Goal: Information Seeking & Learning: Compare options

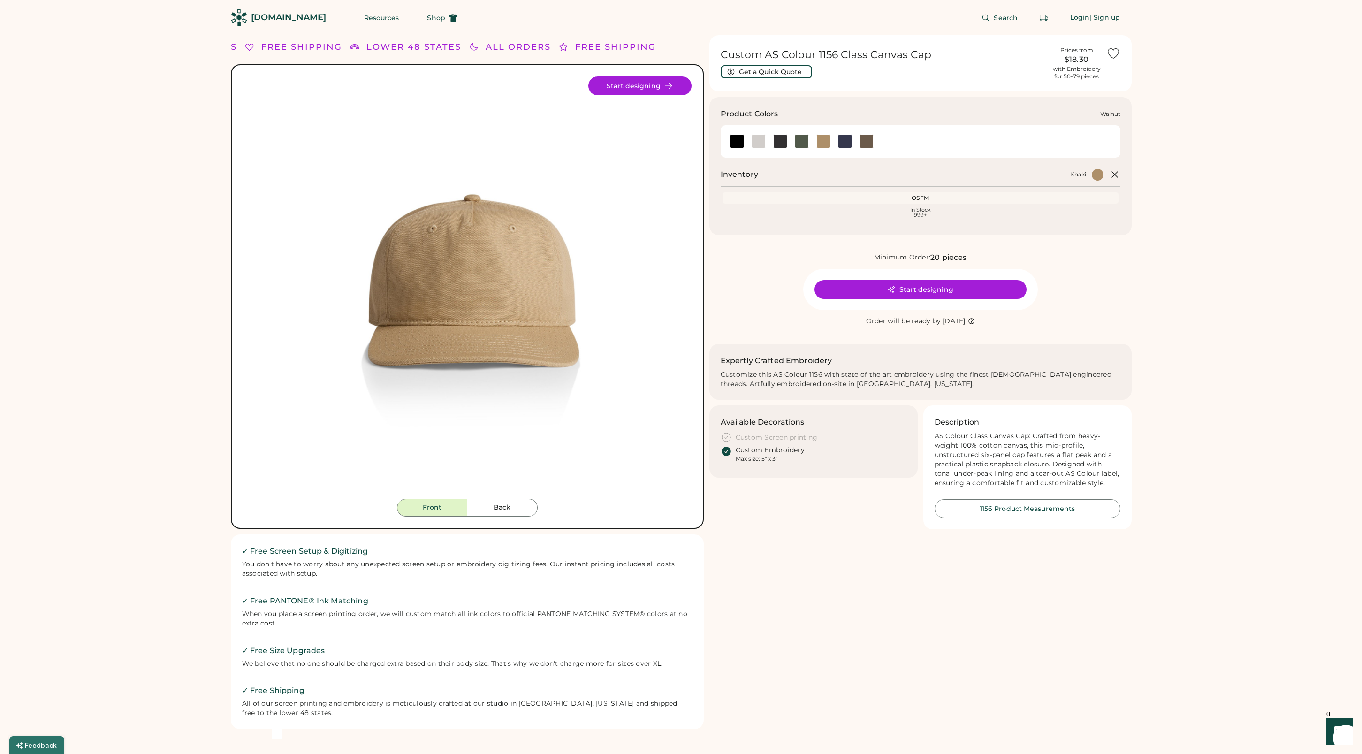
click at [867, 141] on div at bounding box center [867, 141] width 14 height 14
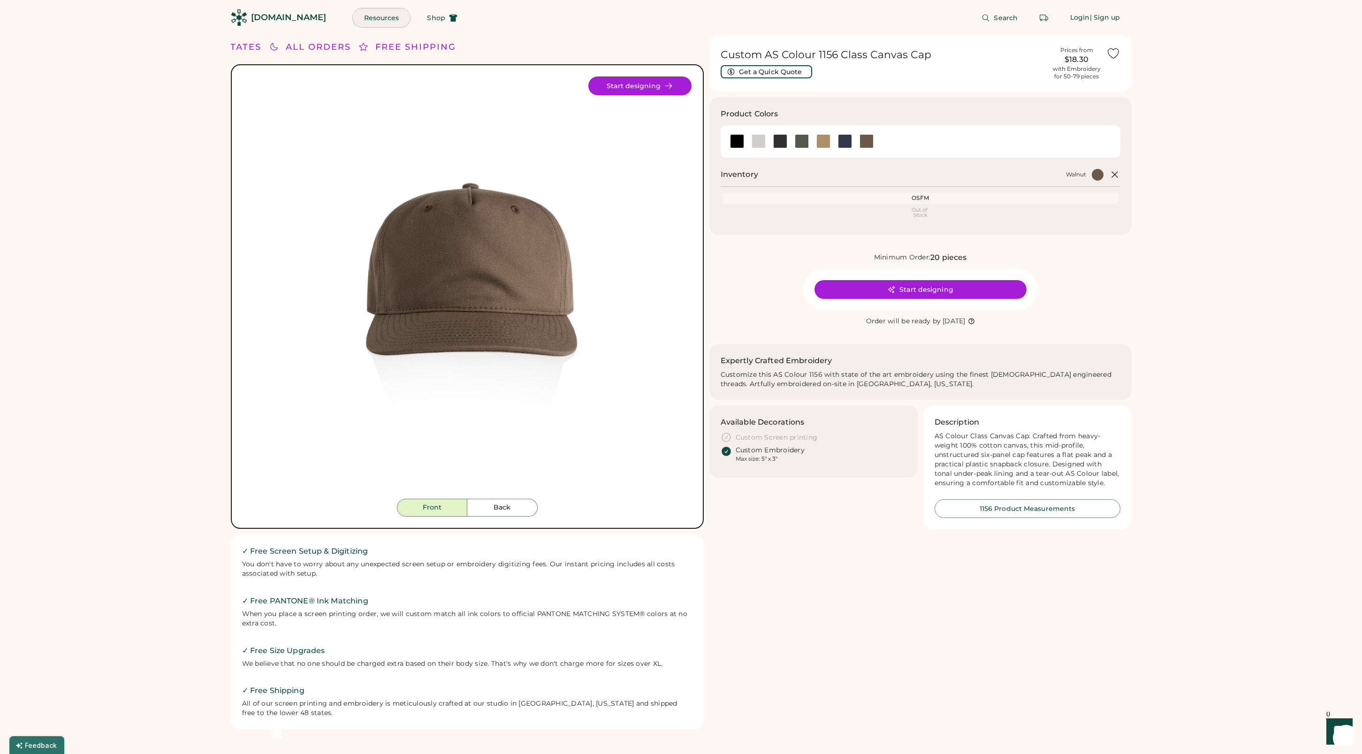
click at [361, 20] on button "Resources" at bounding box center [382, 17] width 58 height 19
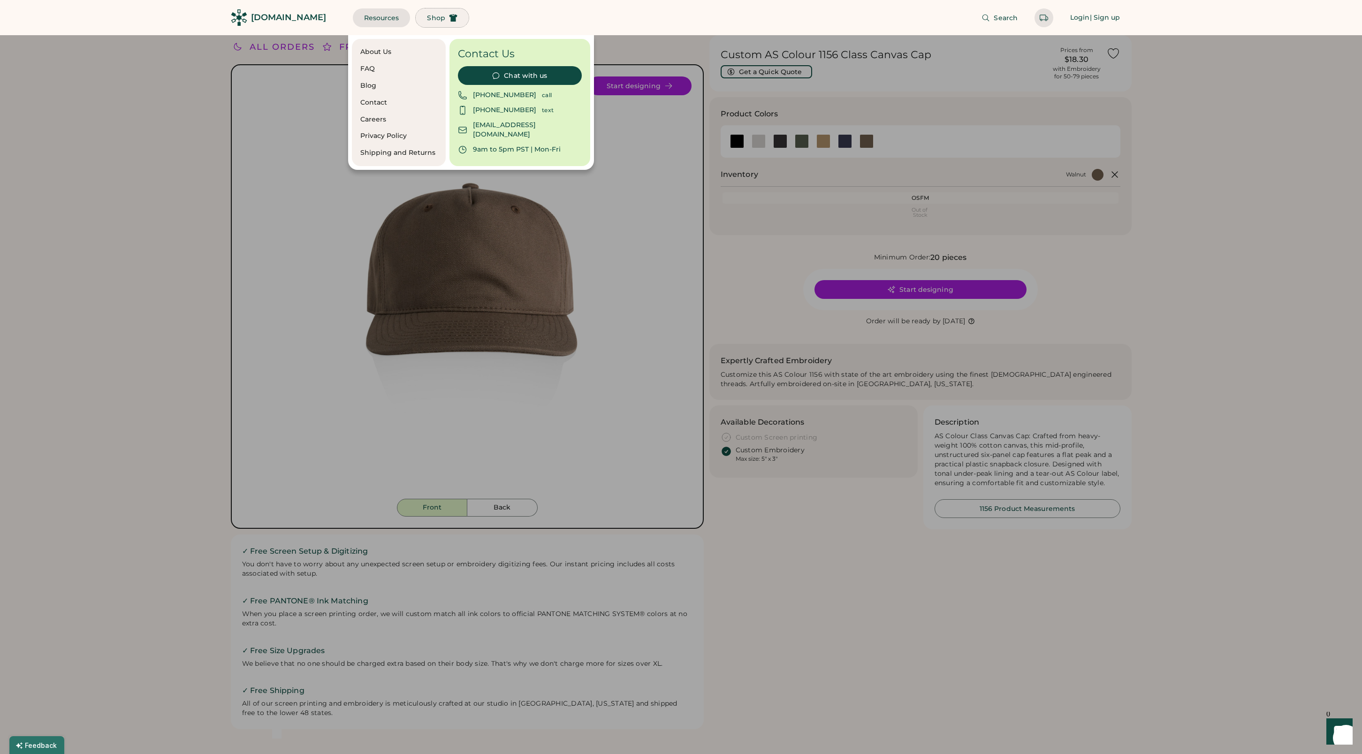
click at [427, 15] on span "Shop" at bounding box center [436, 18] width 18 height 7
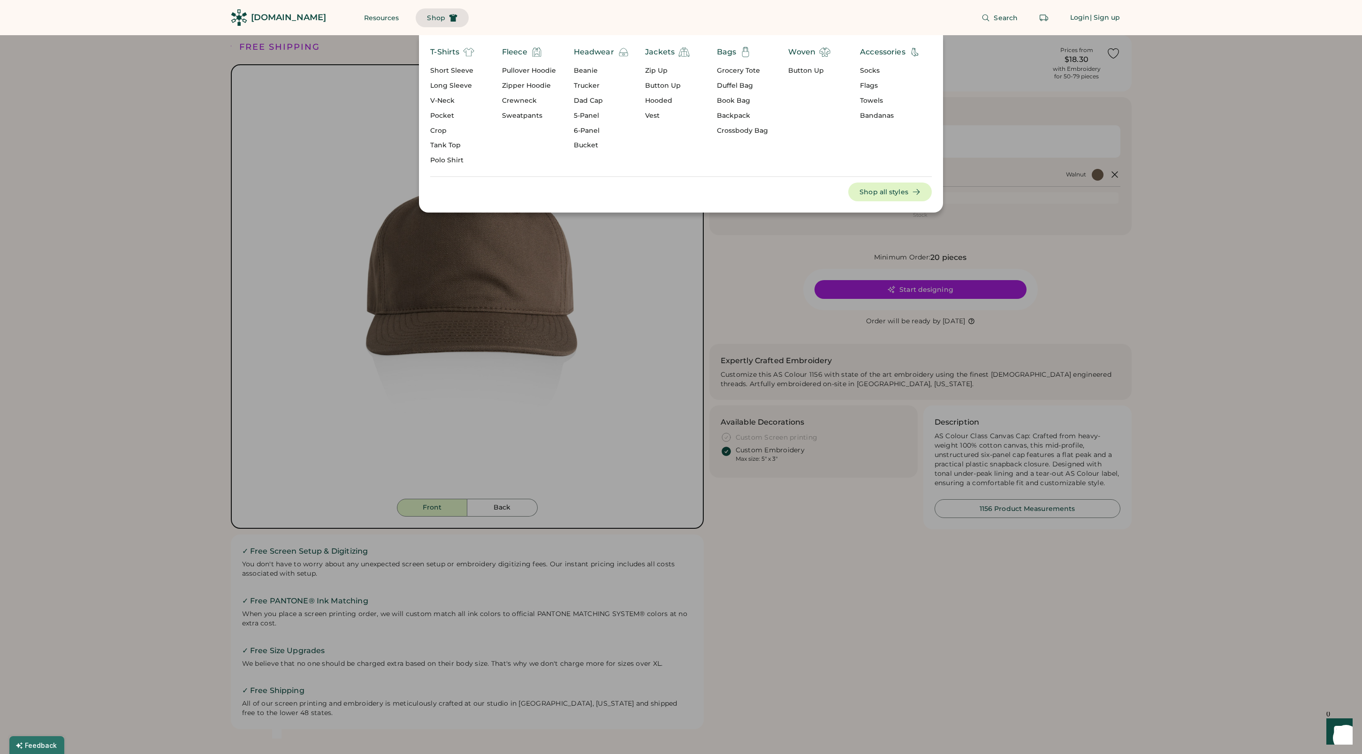
click at [586, 115] on div "5-Panel" at bounding box center [601, 115] width 55 height 9
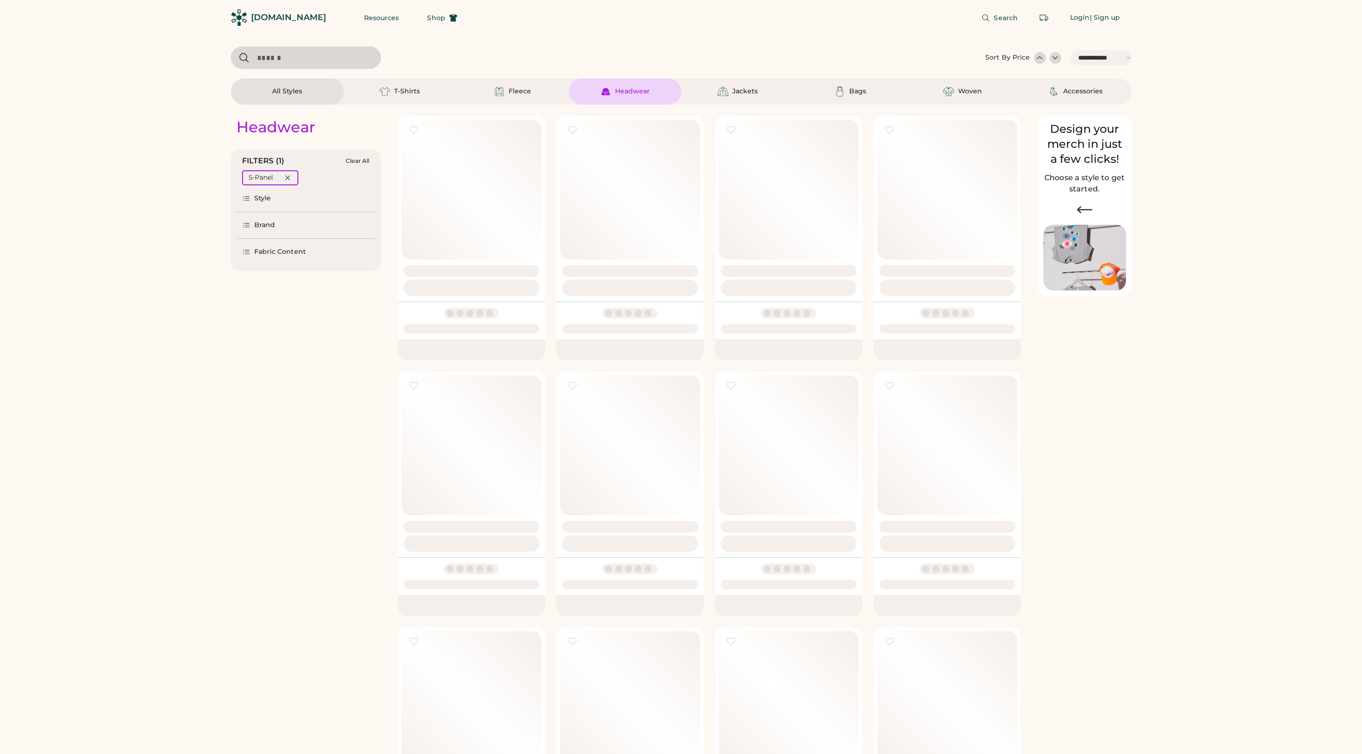
select select "*****"
select select "*"
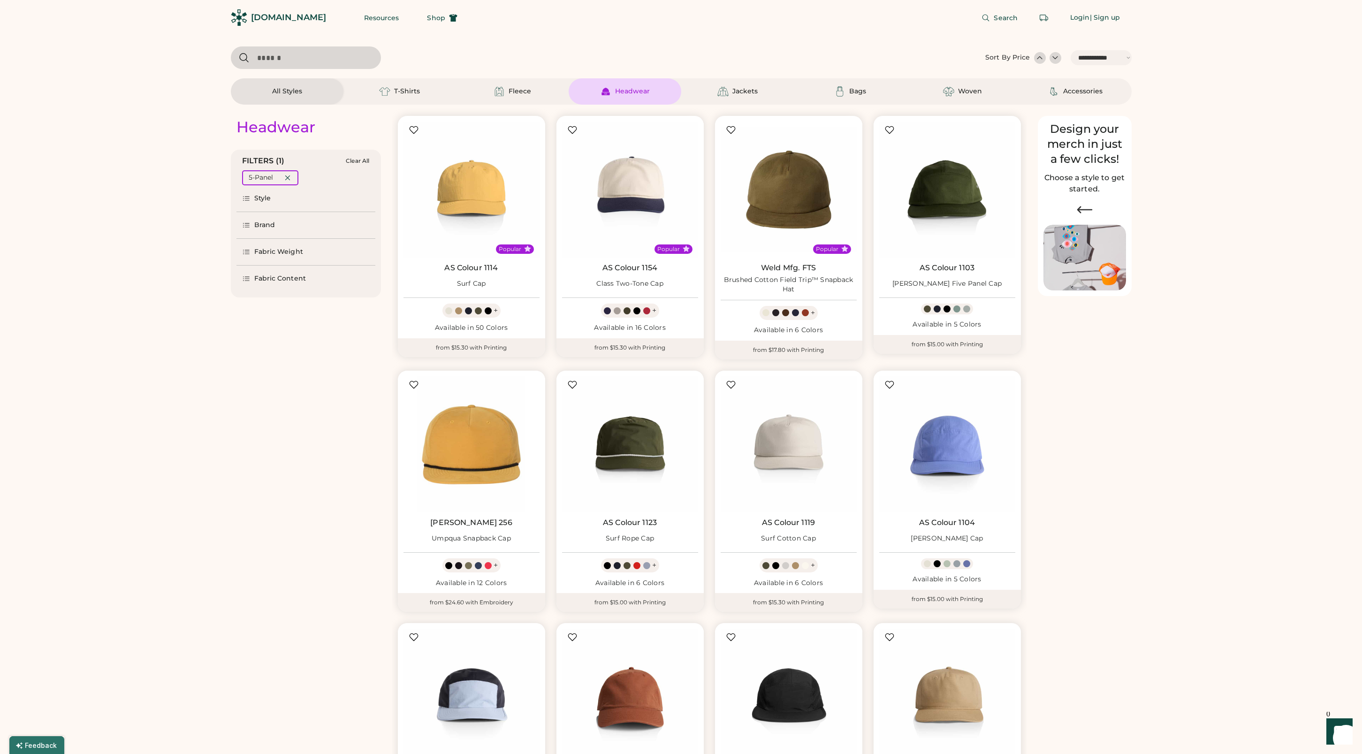
scroll to position [4, 0]
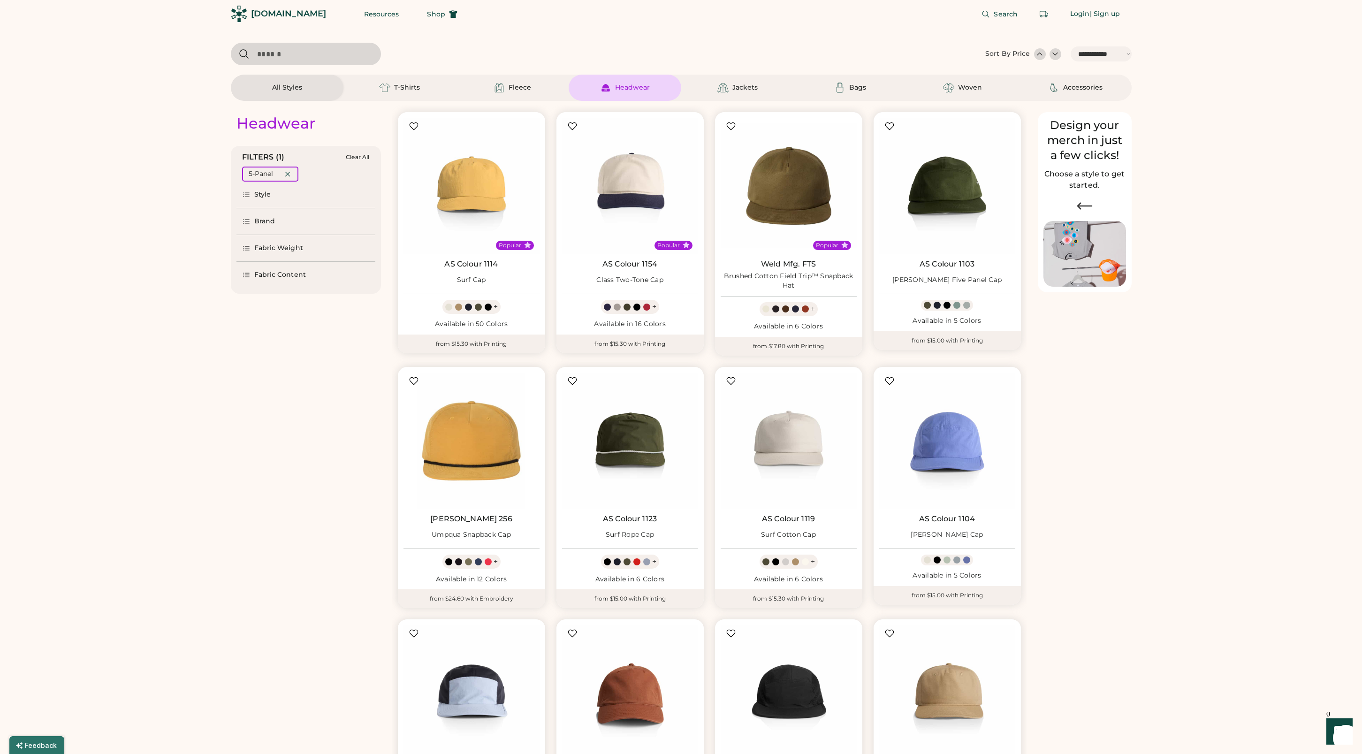
select select "*****"
select select "*"
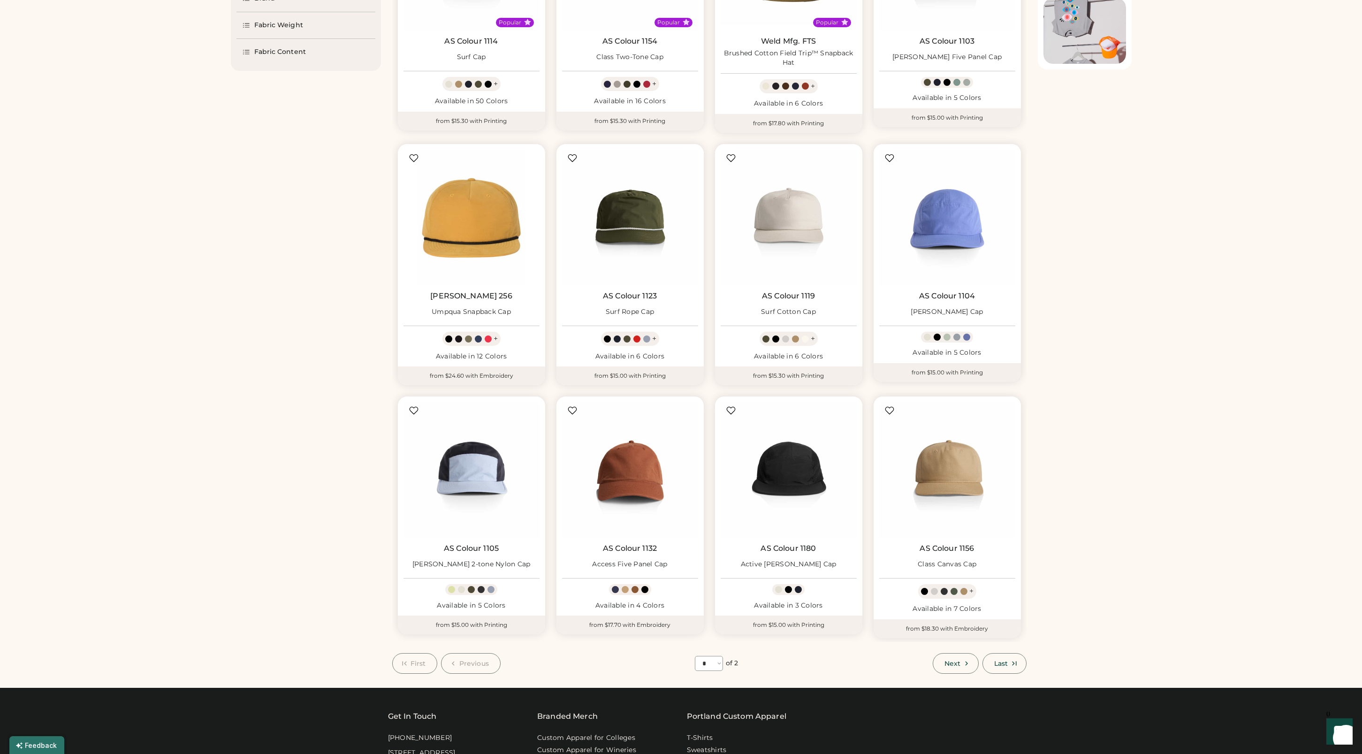
scroll to position [245, 0]
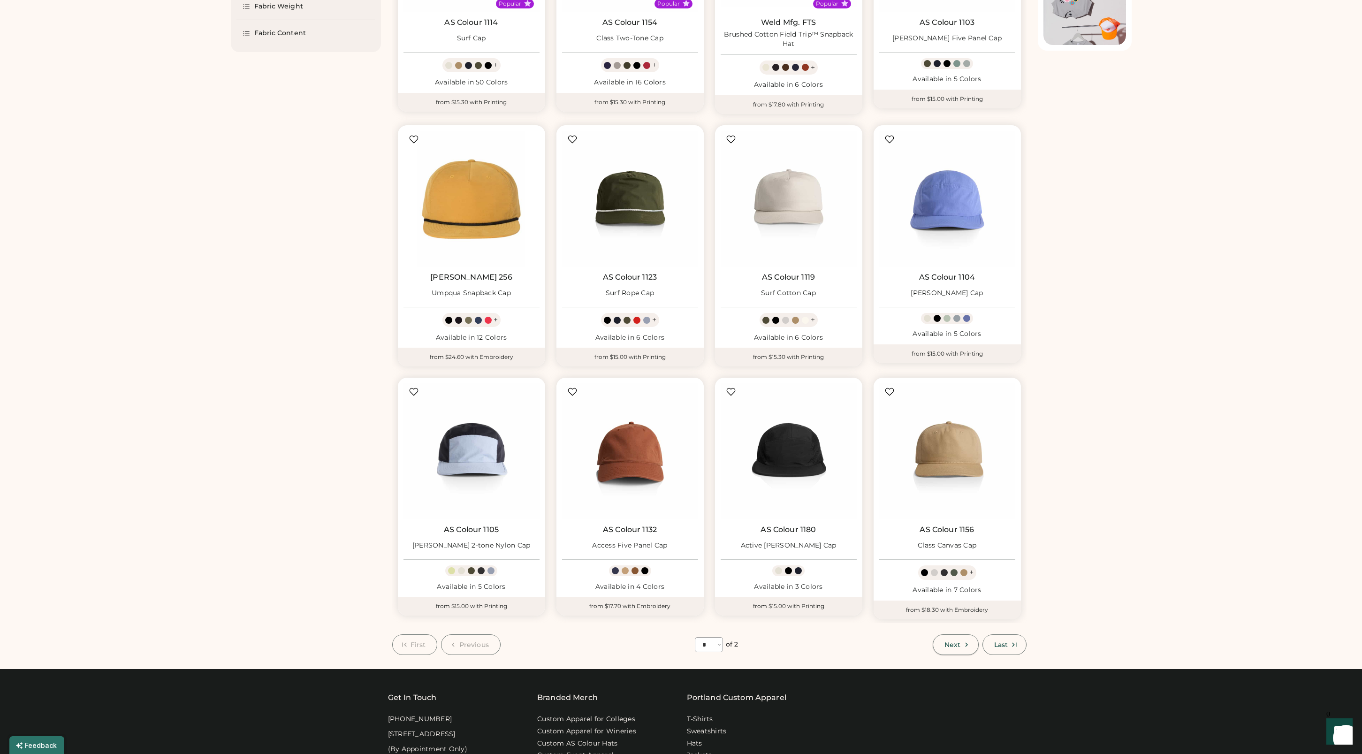
click at [953, 643] on span "Next" at bounding box center [953, 644] width 16 height 7
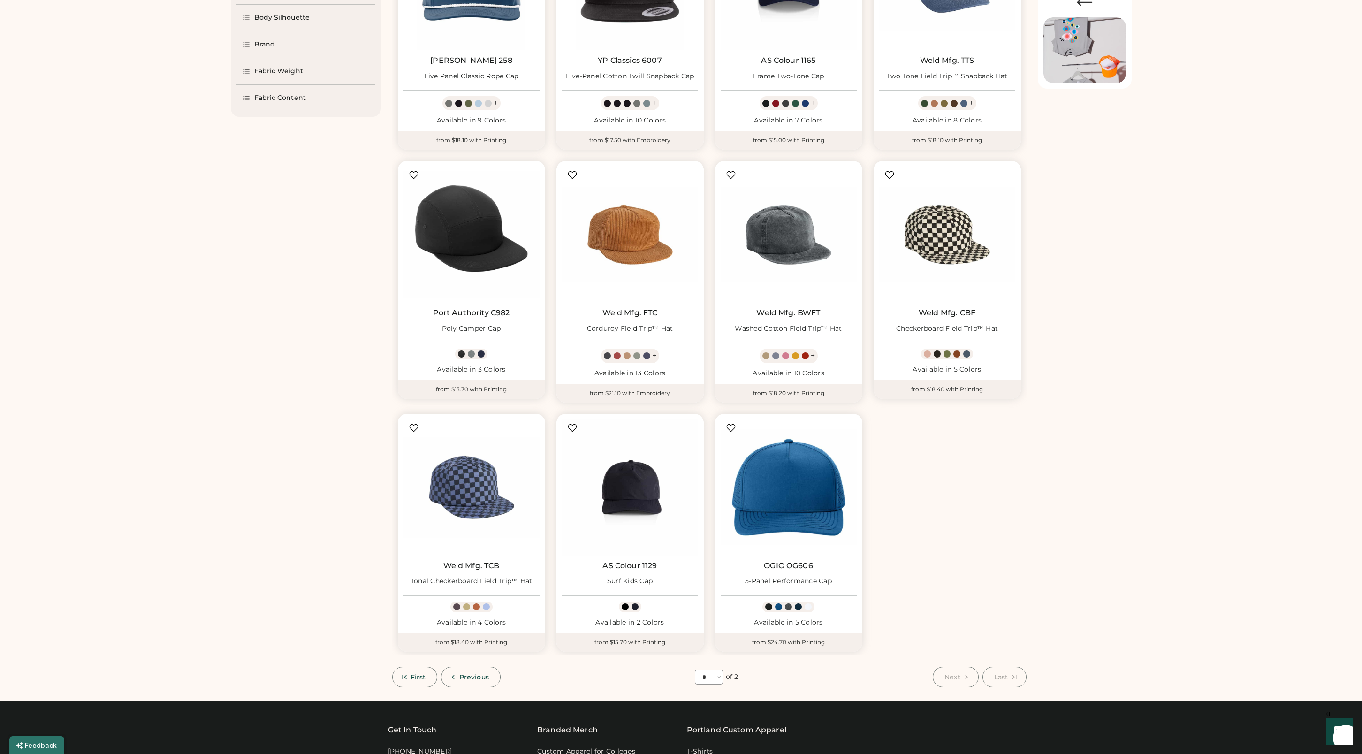
scroll to position [222, 0]
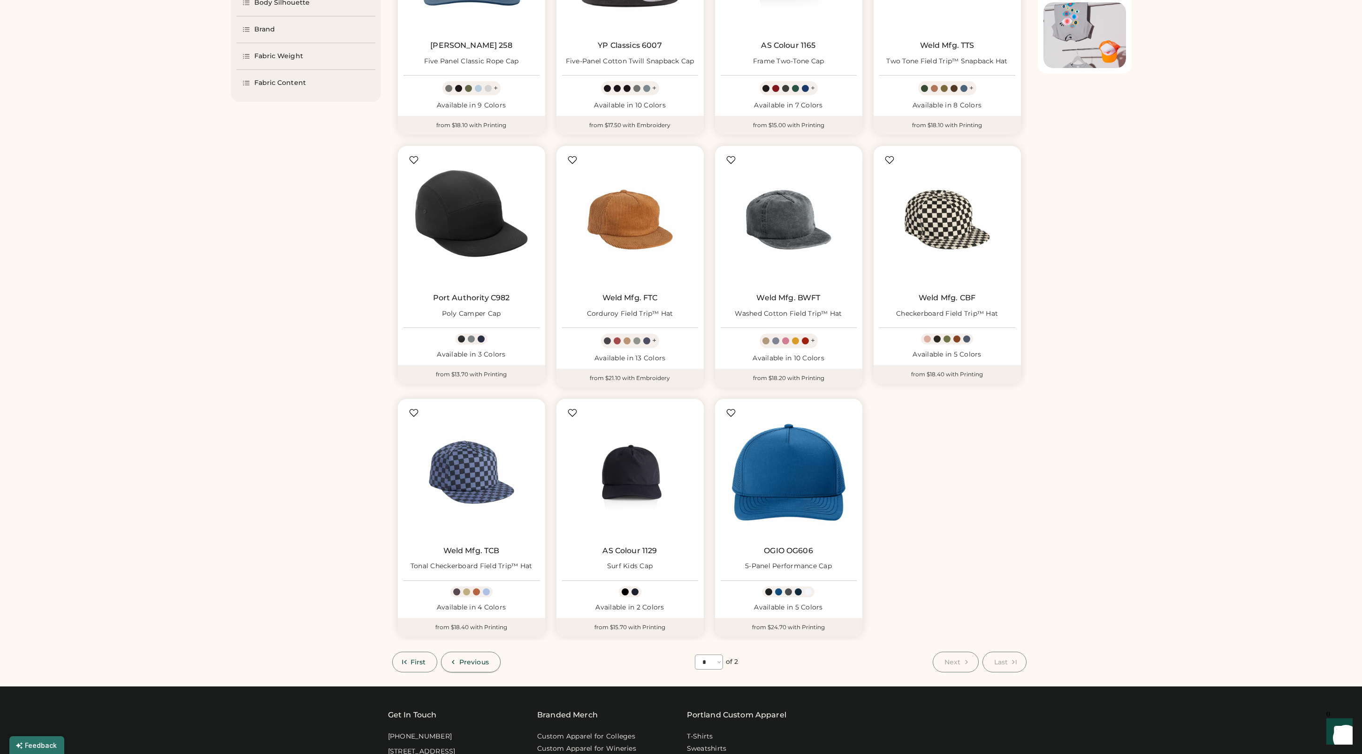
click at [473, 662] on span "Previous" at bounding box center [474, 662] width 30 height 7
select select "*"
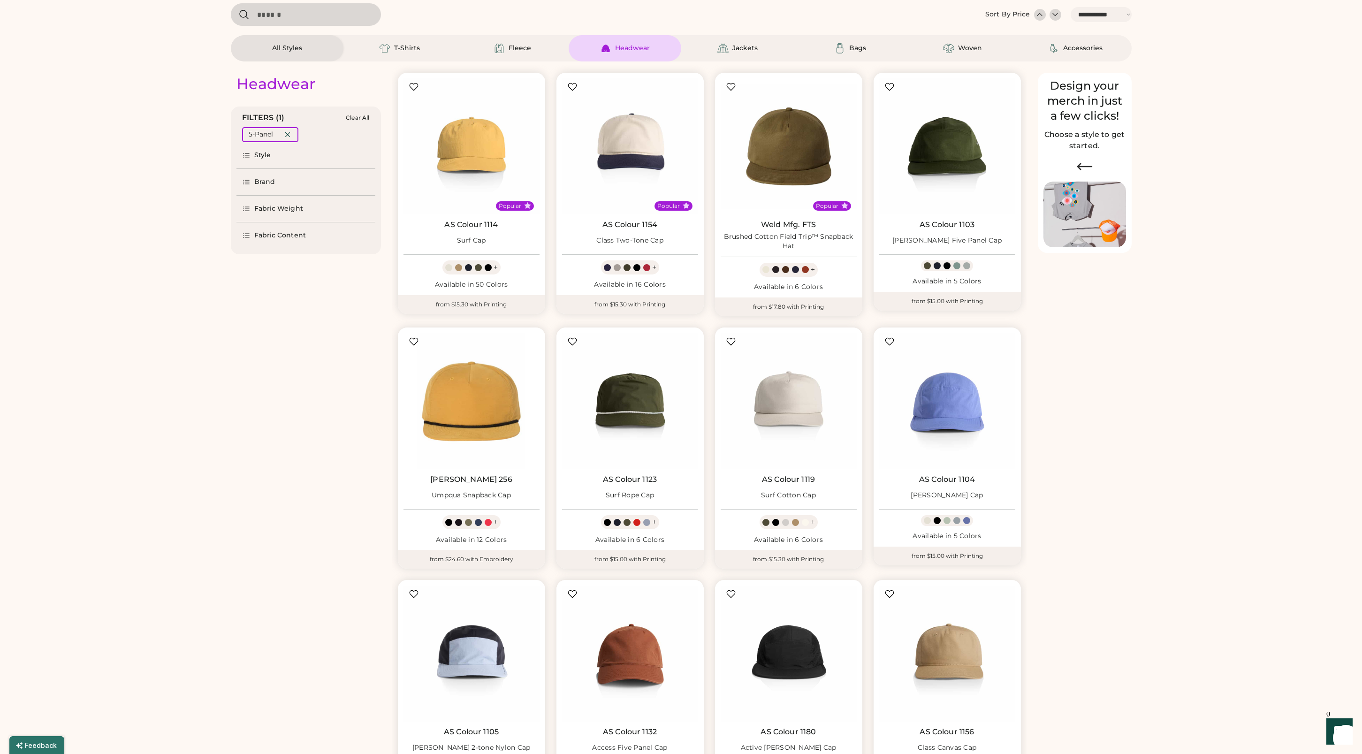
scroll to position [0, 0]
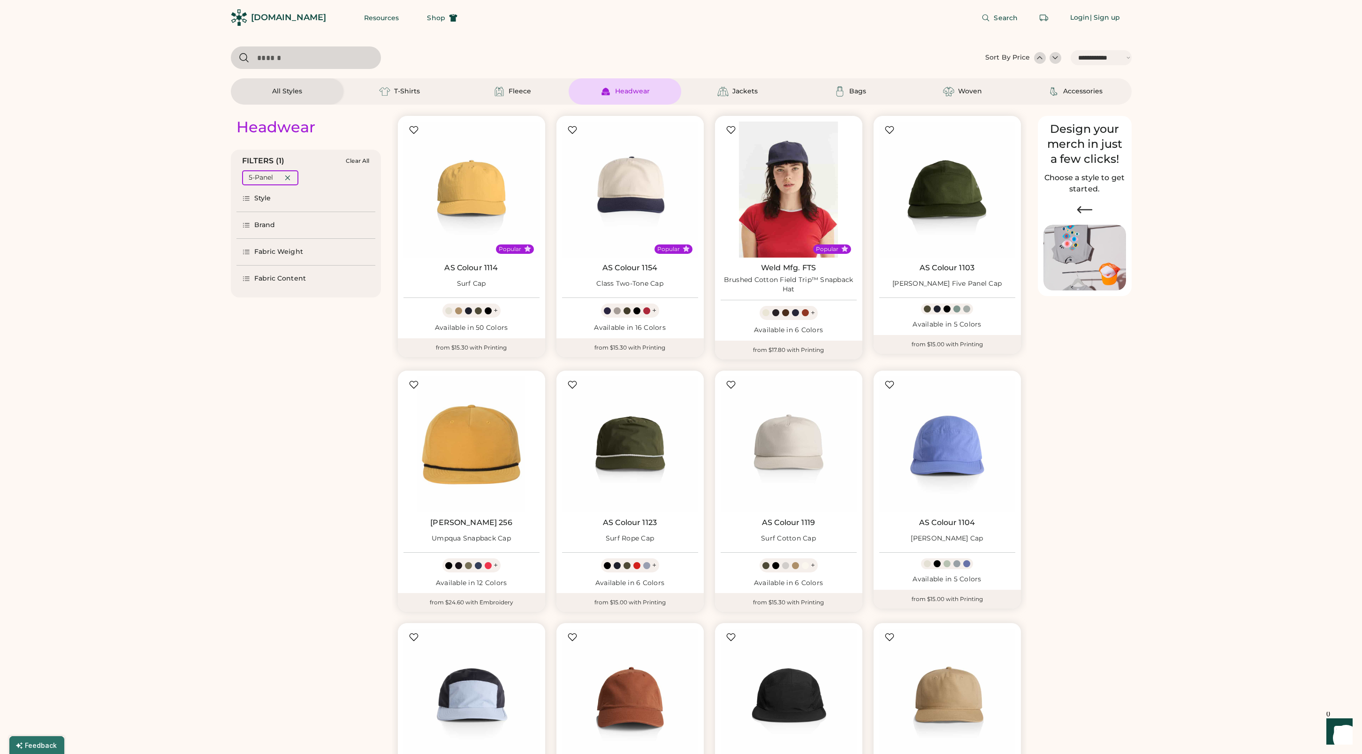
click at [779, 211] on img at bounding box center [789, 190] width 136 height 136
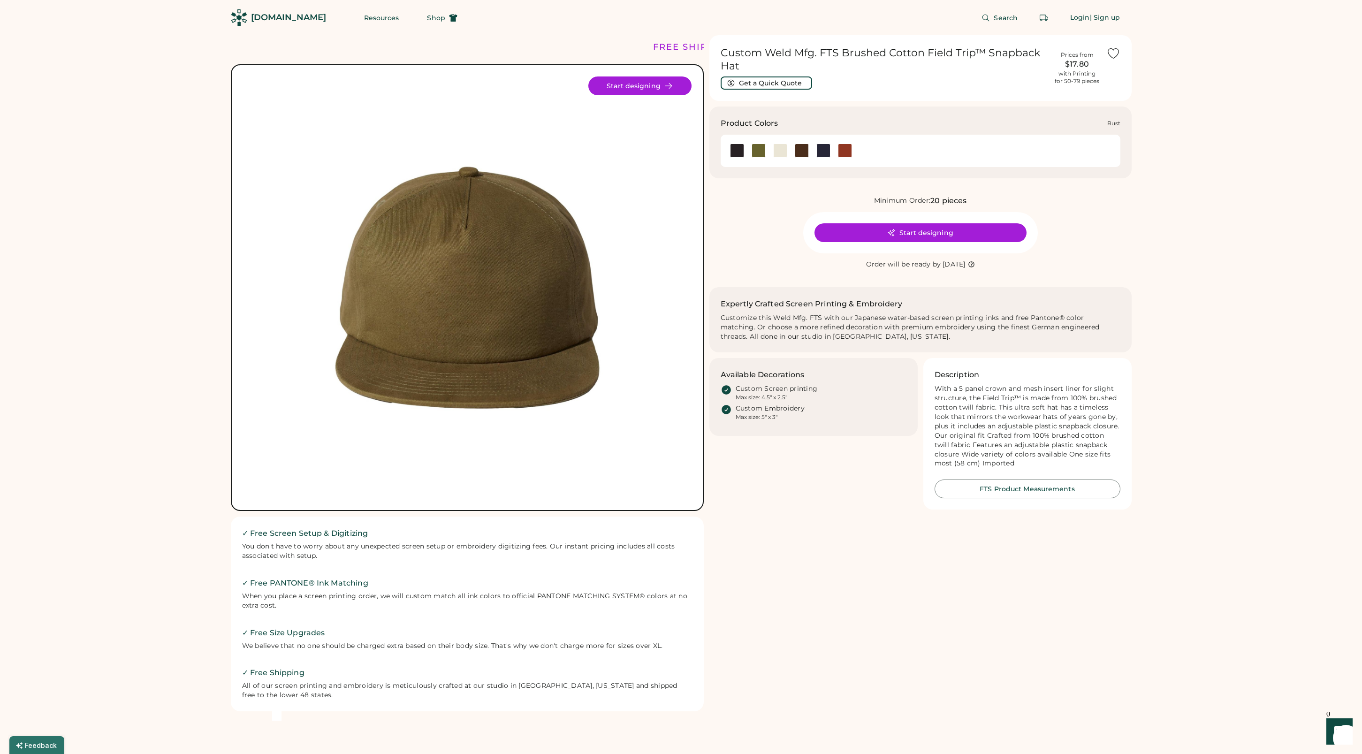
click at [848, 151] on div at bounding box center [845, 151] width 14 height 14
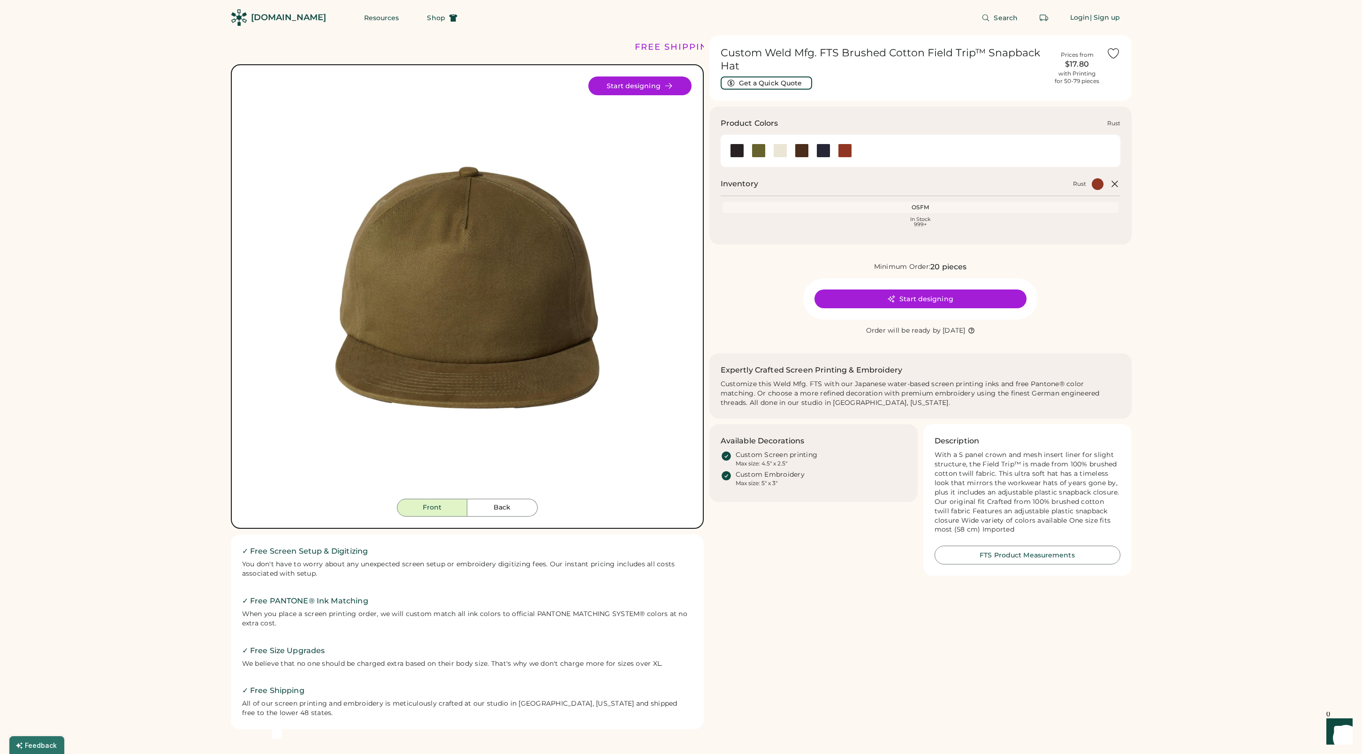
click at [845, 151] on div at bounding box center [845, 151] width 14 height 14
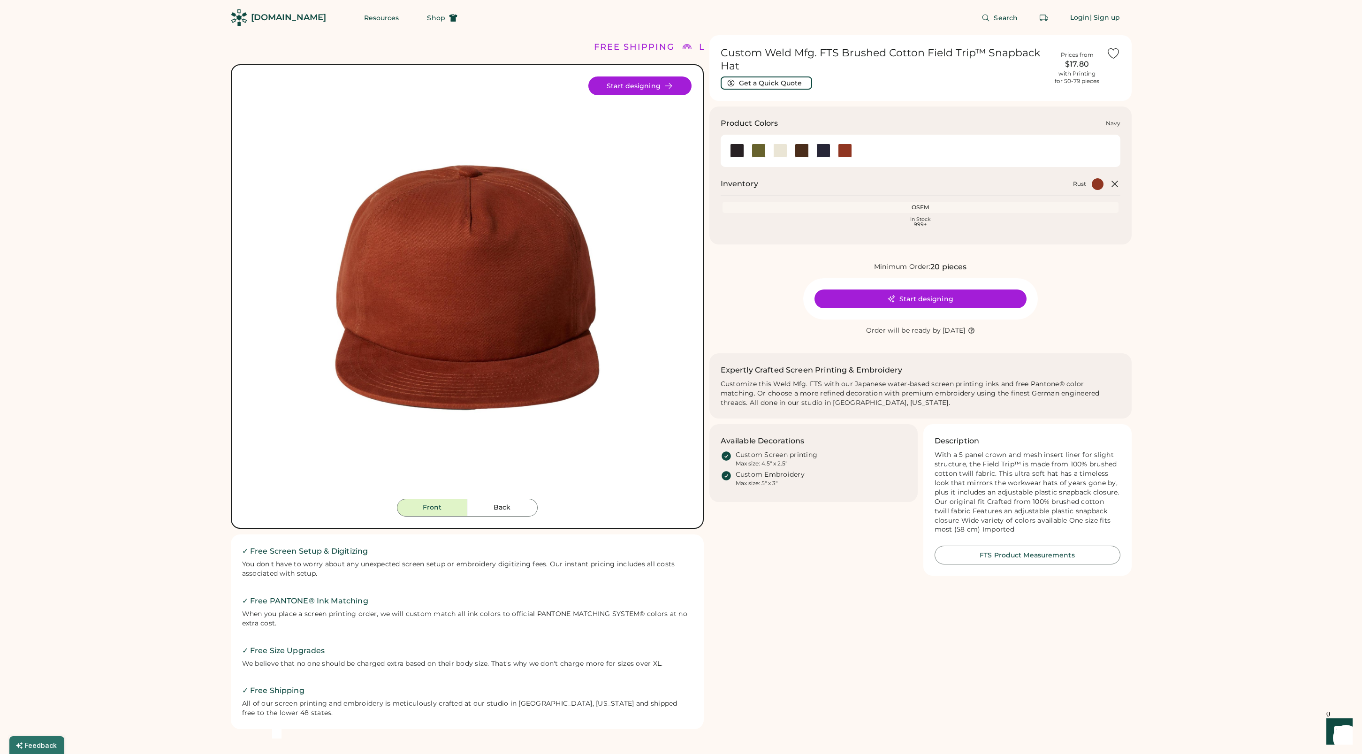
click at [827, 150] on div at bounding box center [824, 151] width 14 height 14
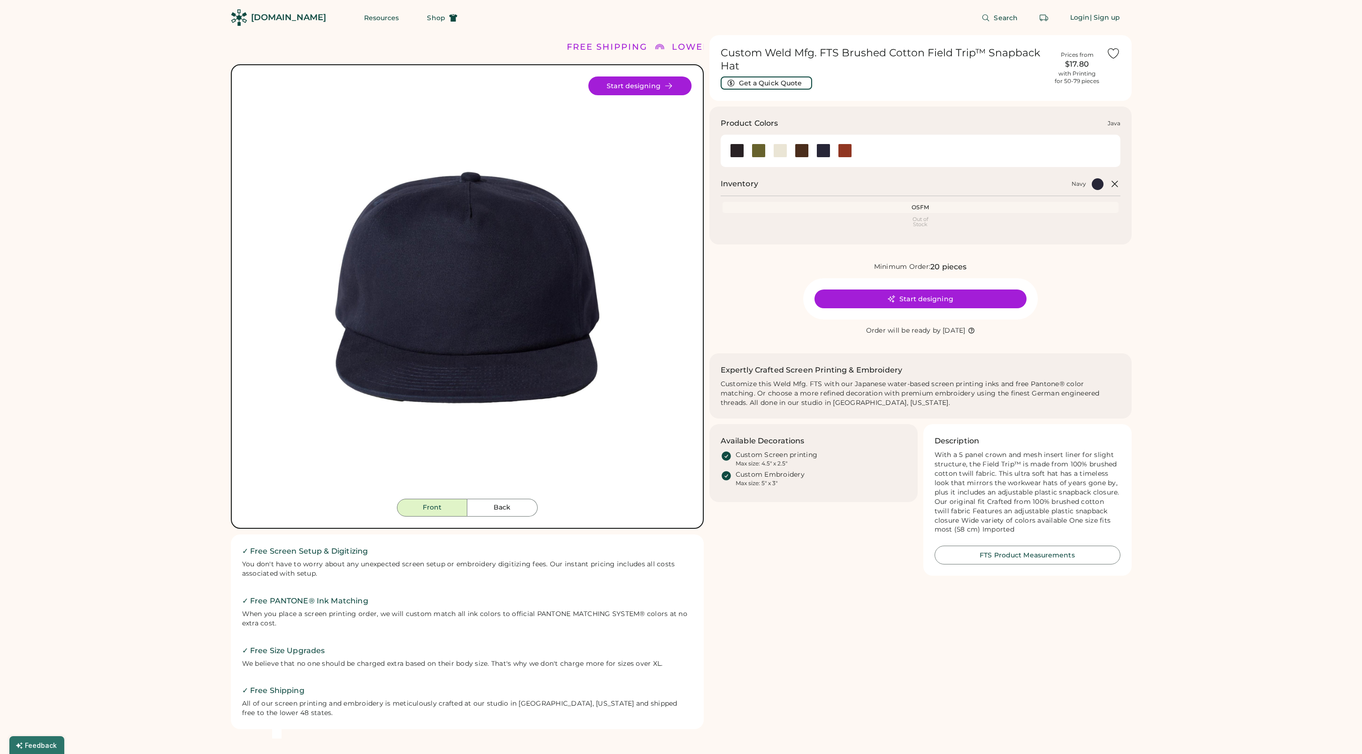
click at [802, 150] on div at bounding box center [802, 151] width 14 height 14
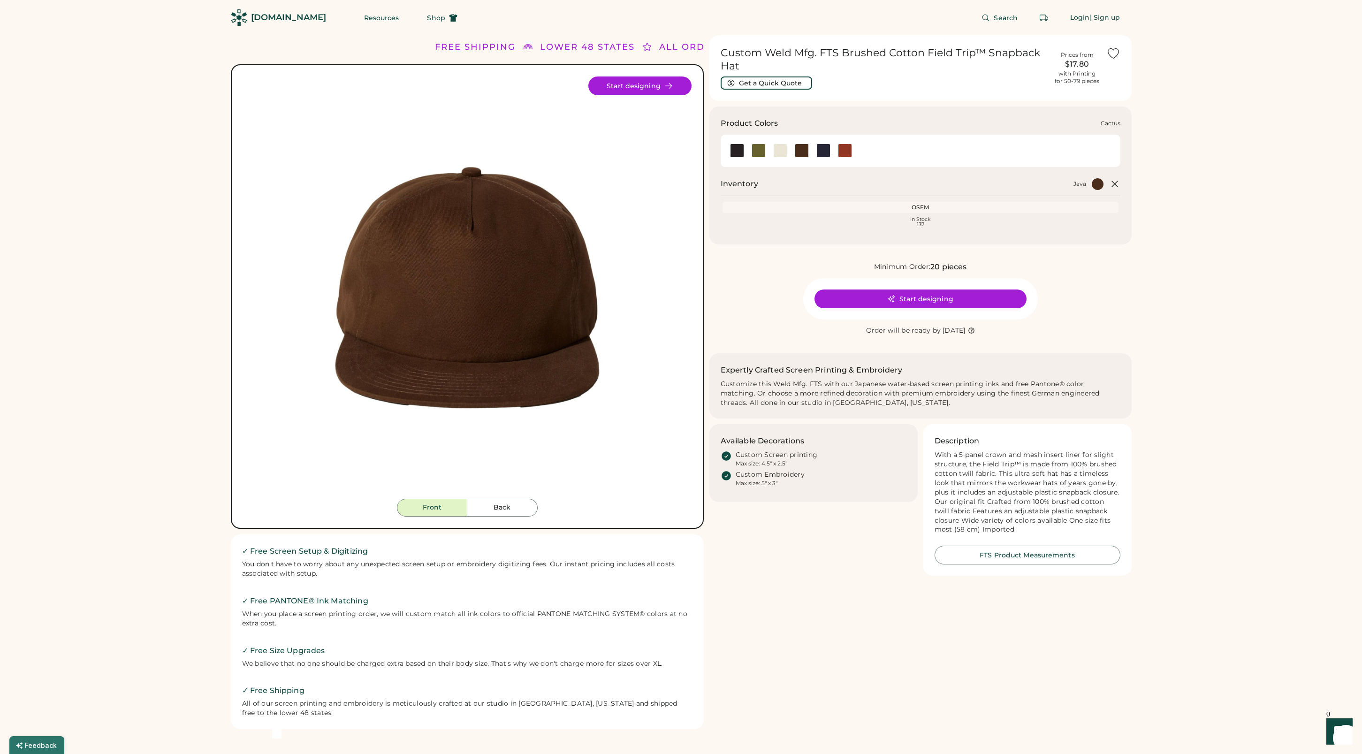
click at [757, 154] on div at bounding box center [759, 151] width 14 height 14
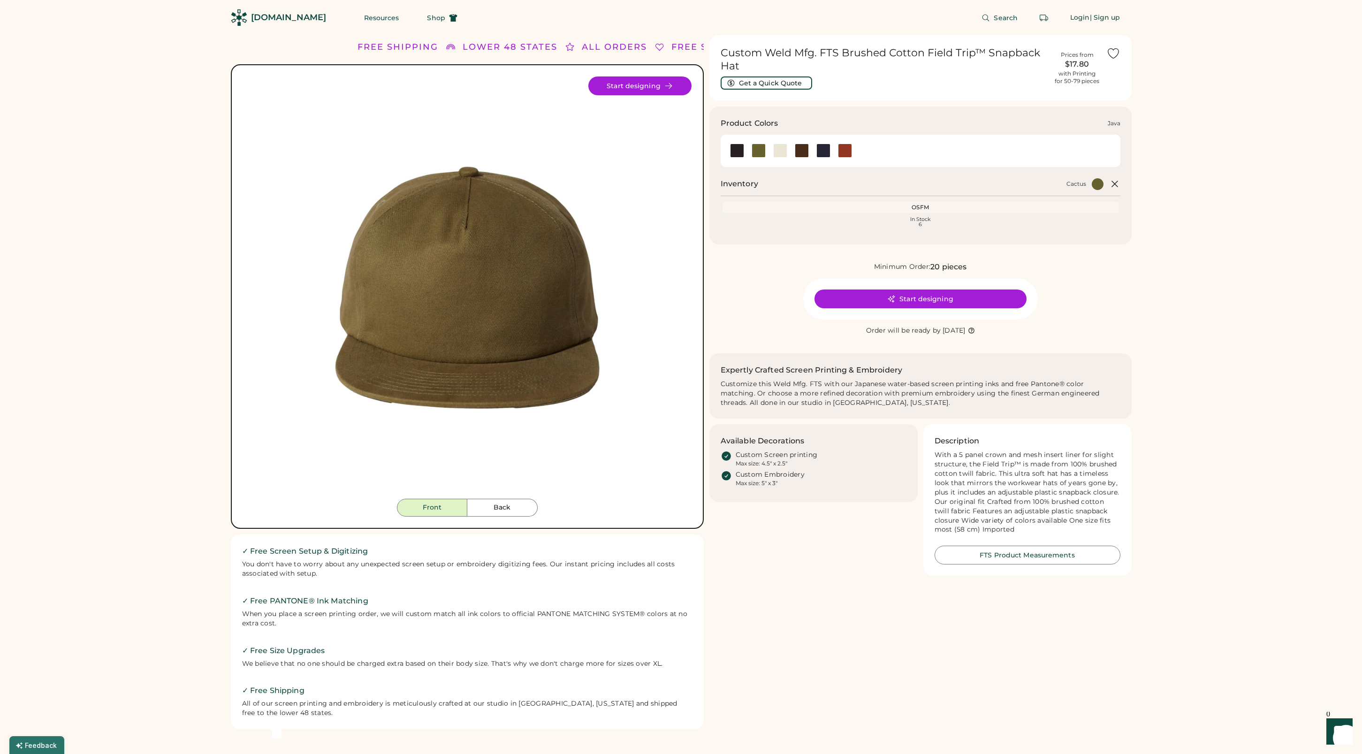
click at [800, 153] on div at bounding box center [802, 151] width 14 height 14
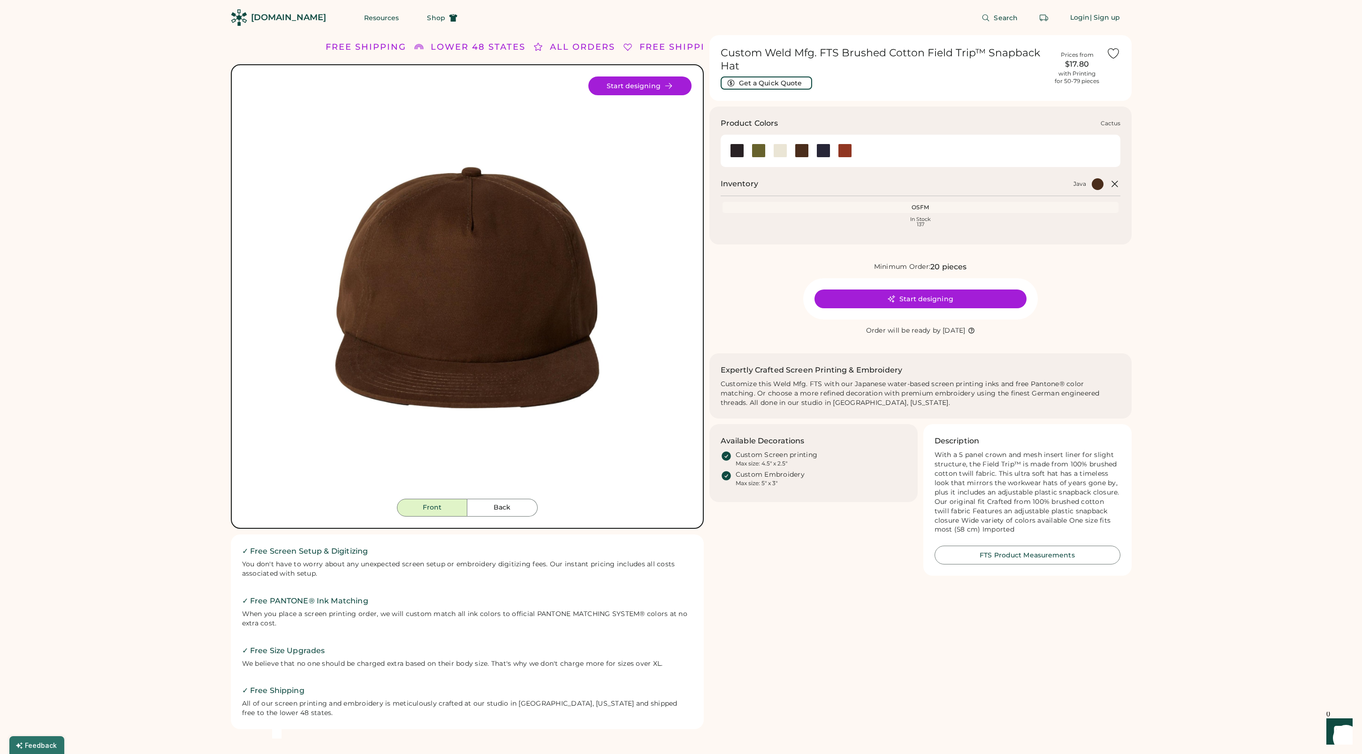
click at [756, 153] on div at bounding box center [759, 151] width 14 height 14
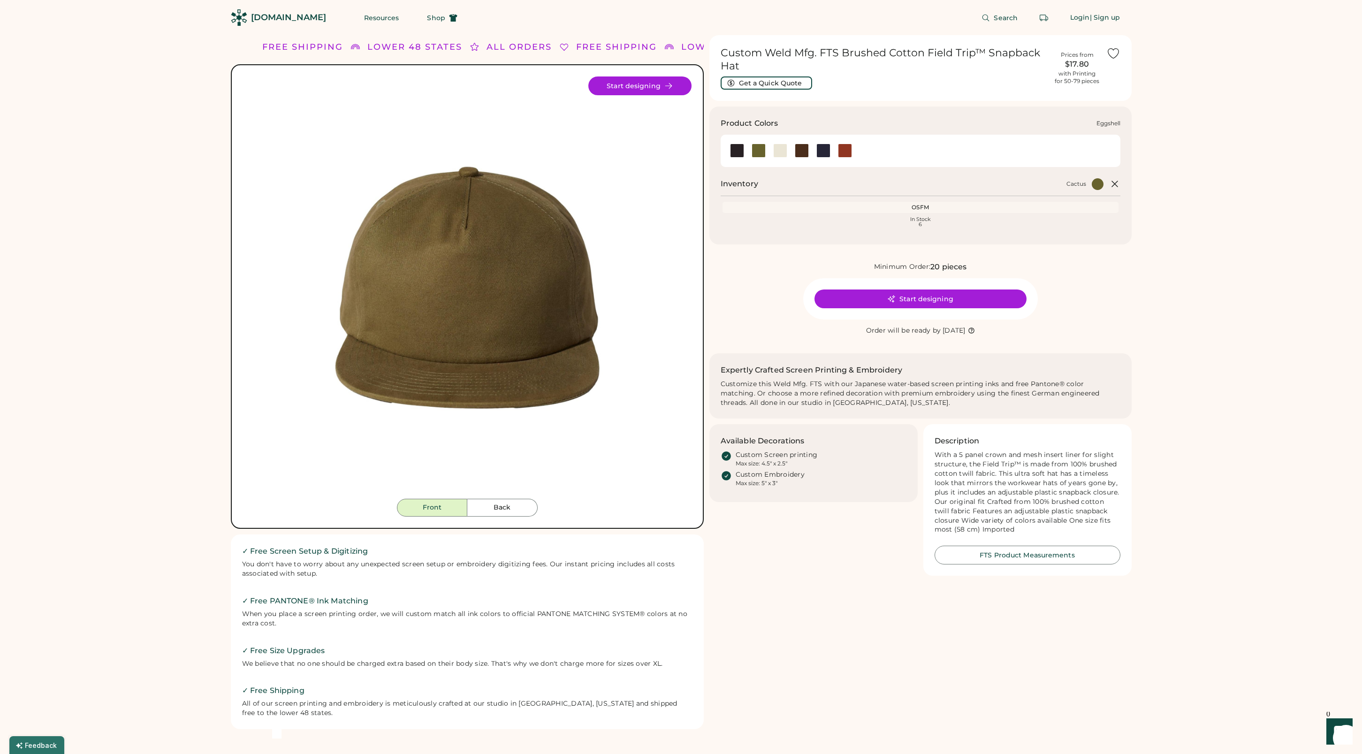
click at [778, 154] on div at bounding box center [780, 151] width 14 height 14
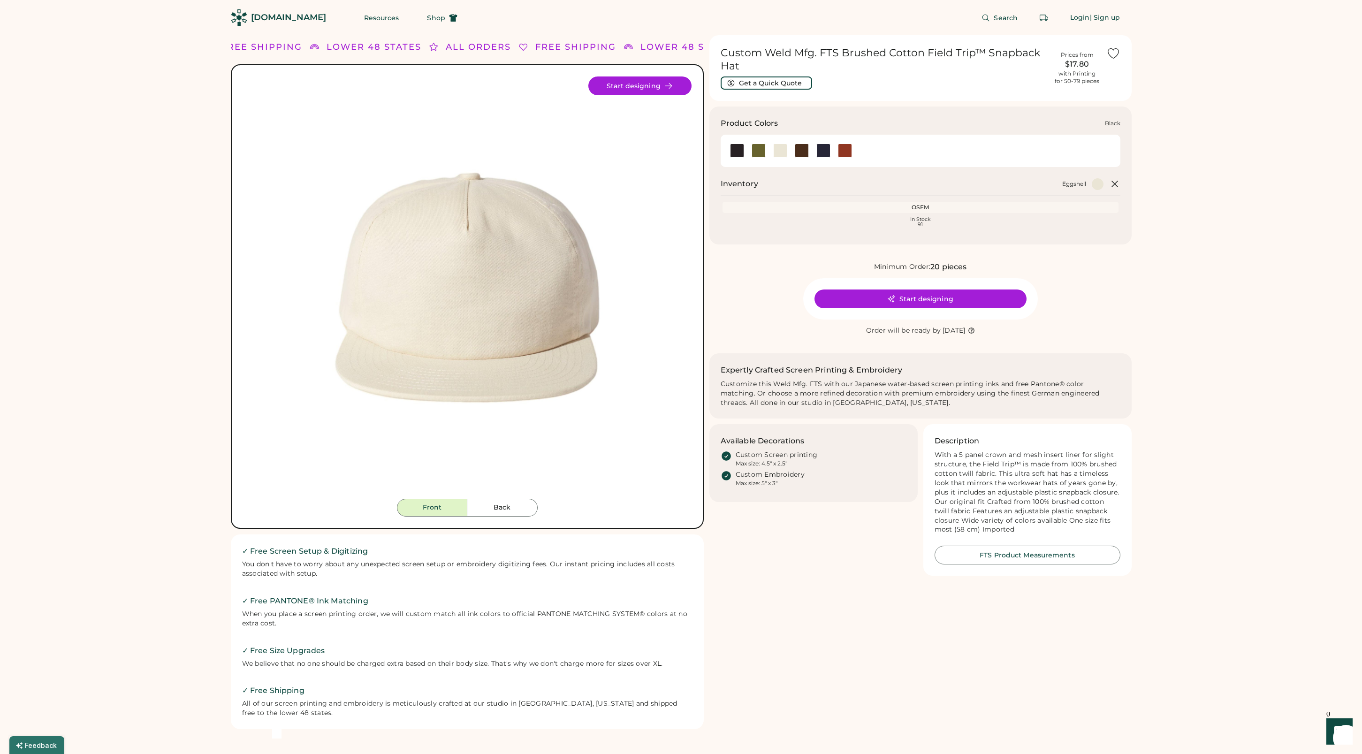
click at [735, 151] on div at bounding box center [737, 151] width 14 height 14
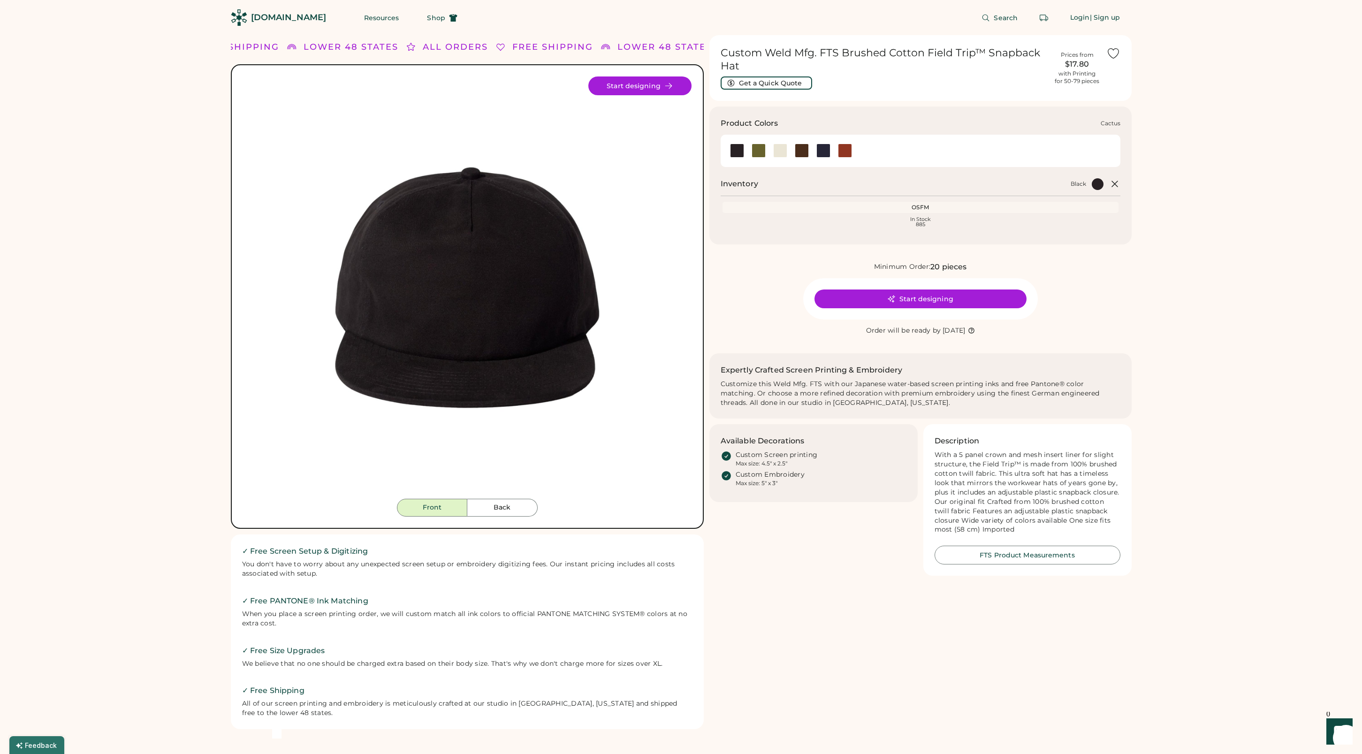
click at [764, 152] on div at bounding box center [759, 151] width 14 height 14
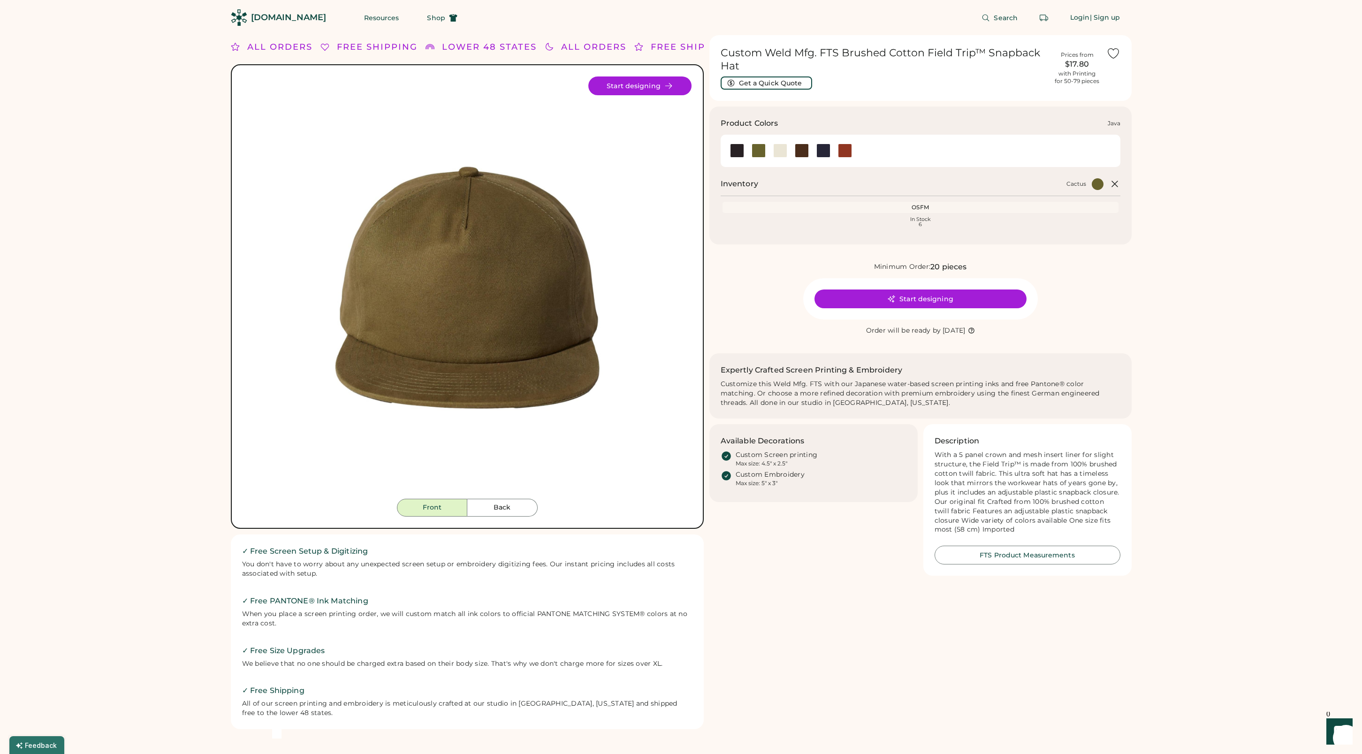
click at [802, 150] on div at bounding box center [802, 151] width 14 height 14
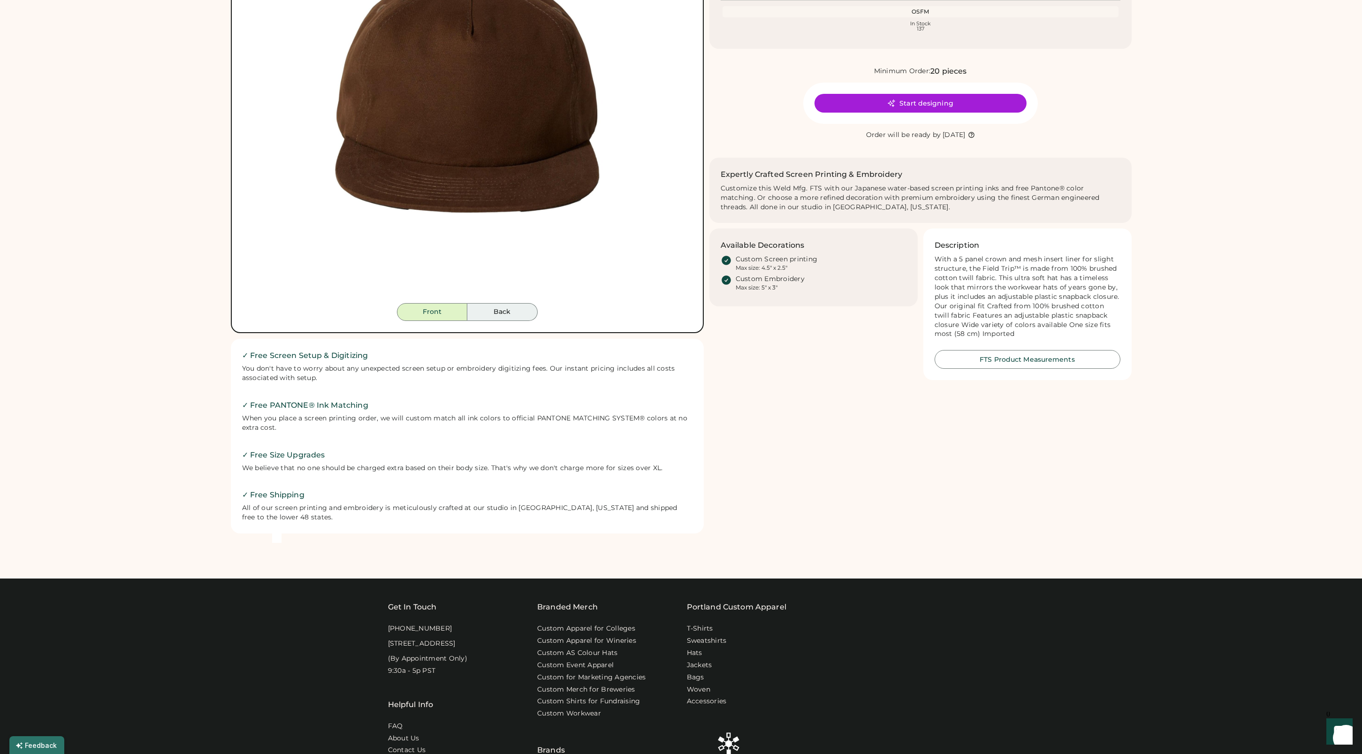
scroll to position [194, 0]
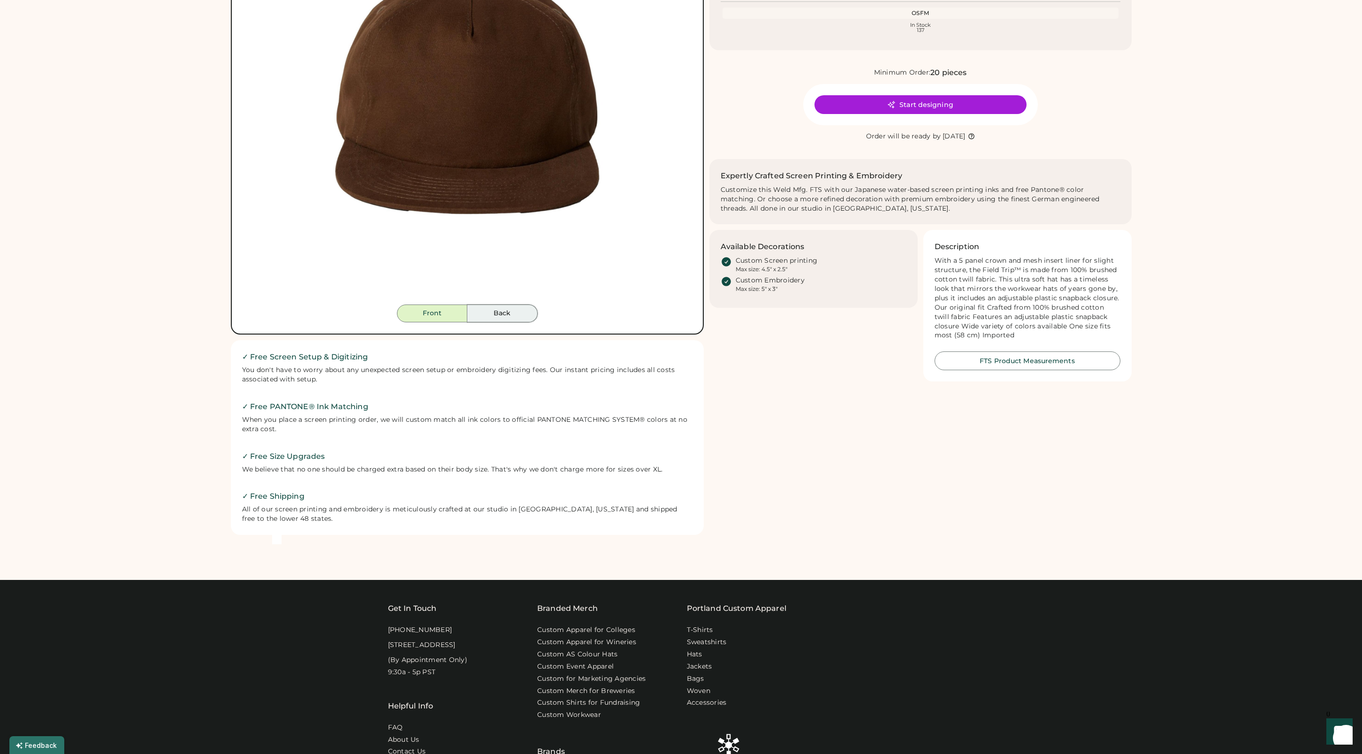
click at [507, 312] on button "Back" at bounding box center [502, 314] width 70 height 18
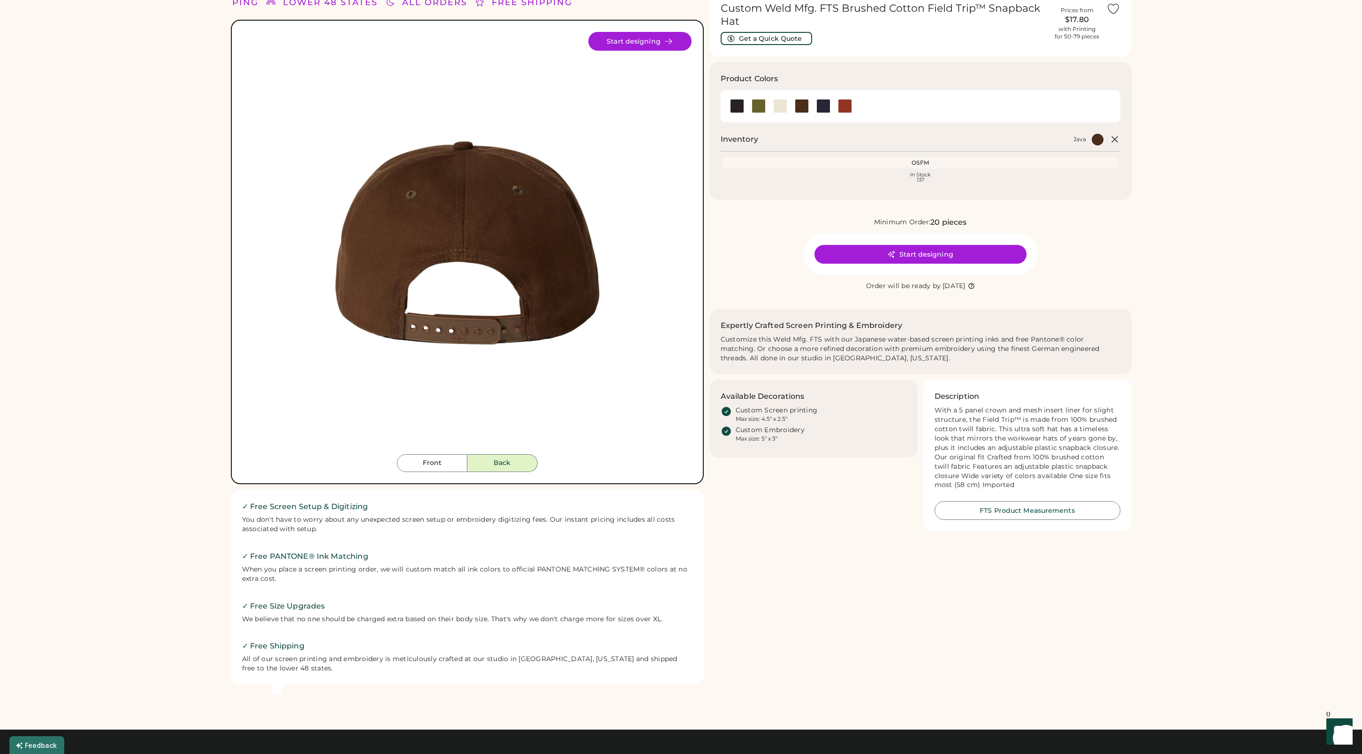
scroll to position [44, 0]
click at [735, 103] on div at bounding box center [737, 106] width 14 height 14
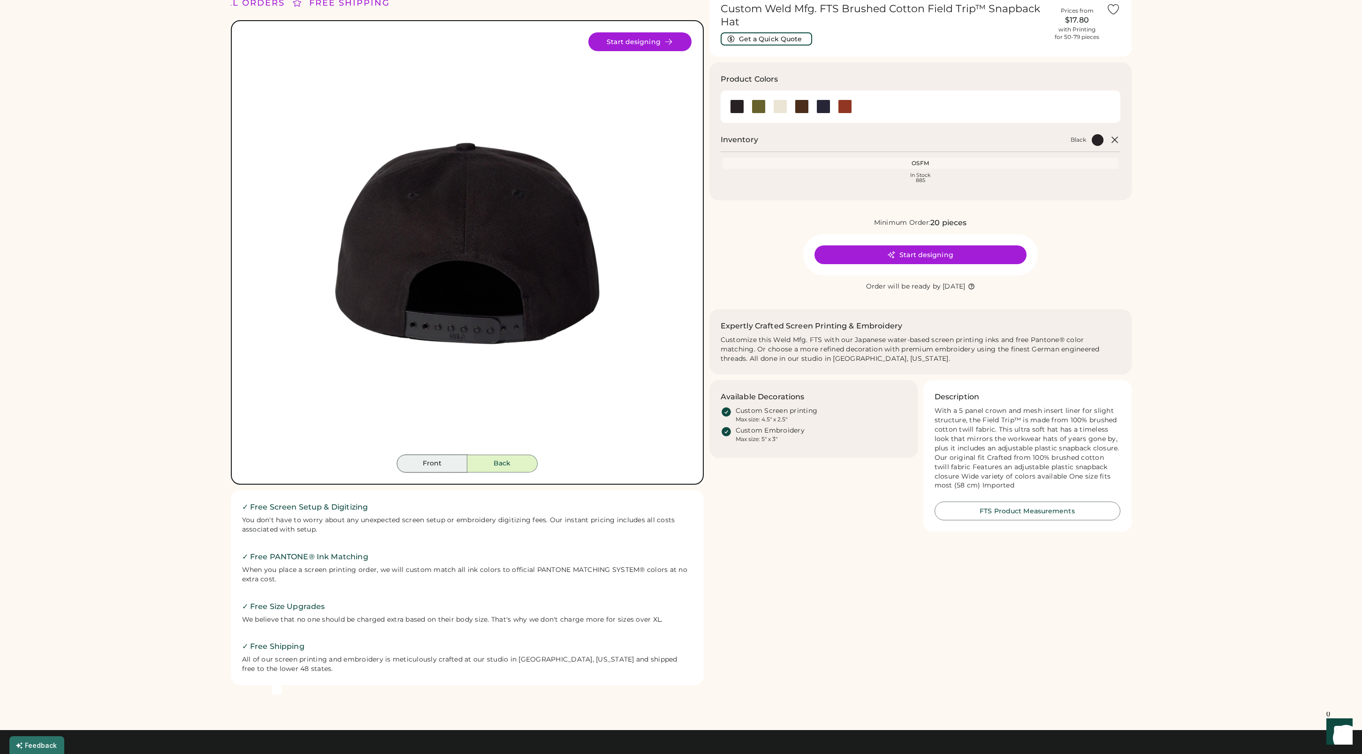
click at [440, 466] on button "Front" at bounding box center [432, 464] width 70 height 18
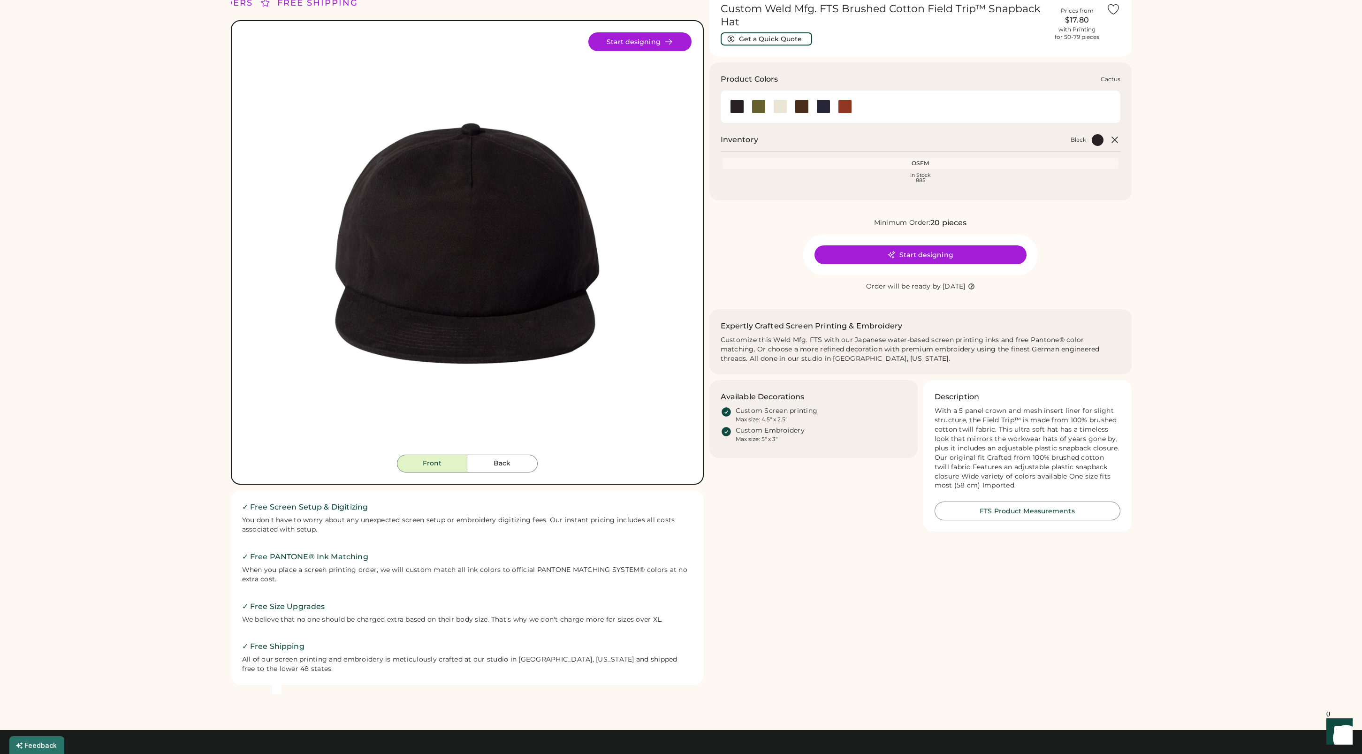
click at [758, 107] on div at bounding box center [759, 106] width 14 height 14
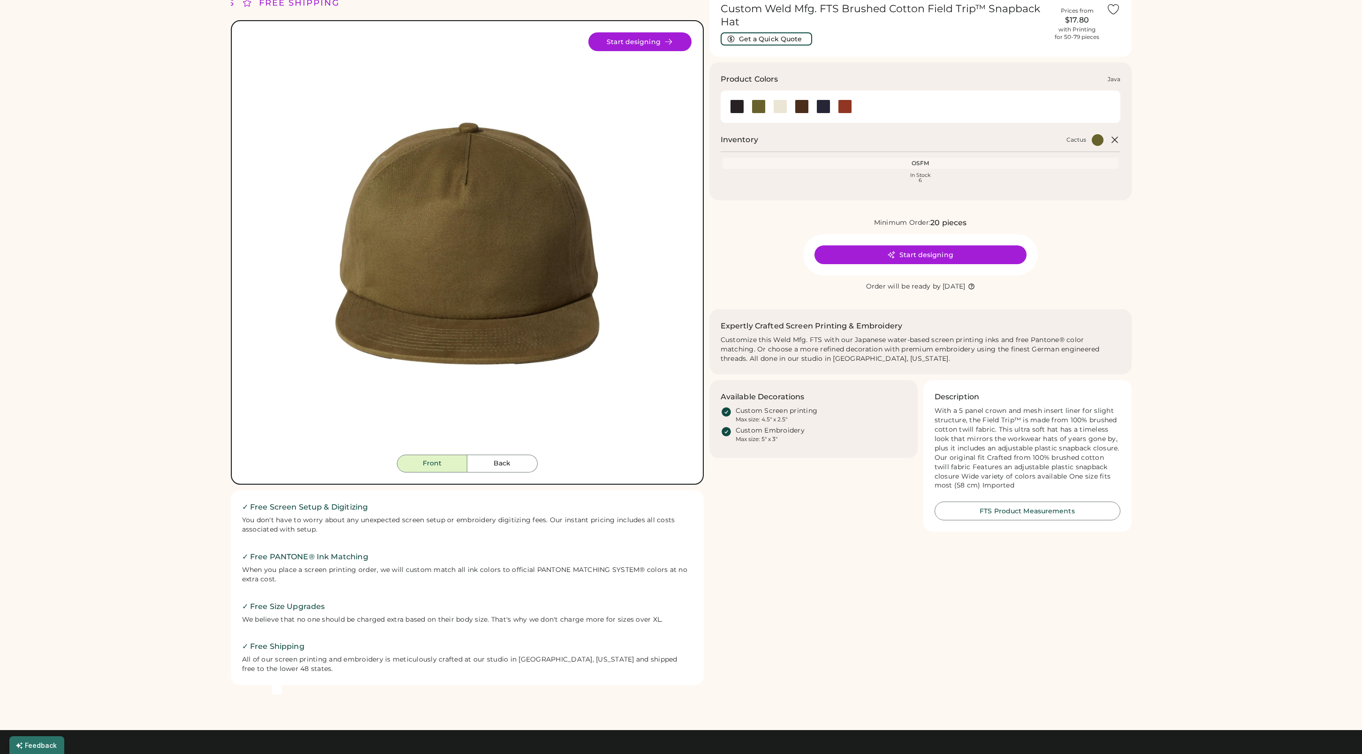
click at [803, 106] on div at bounding box center [802, 106] width 14 height 14
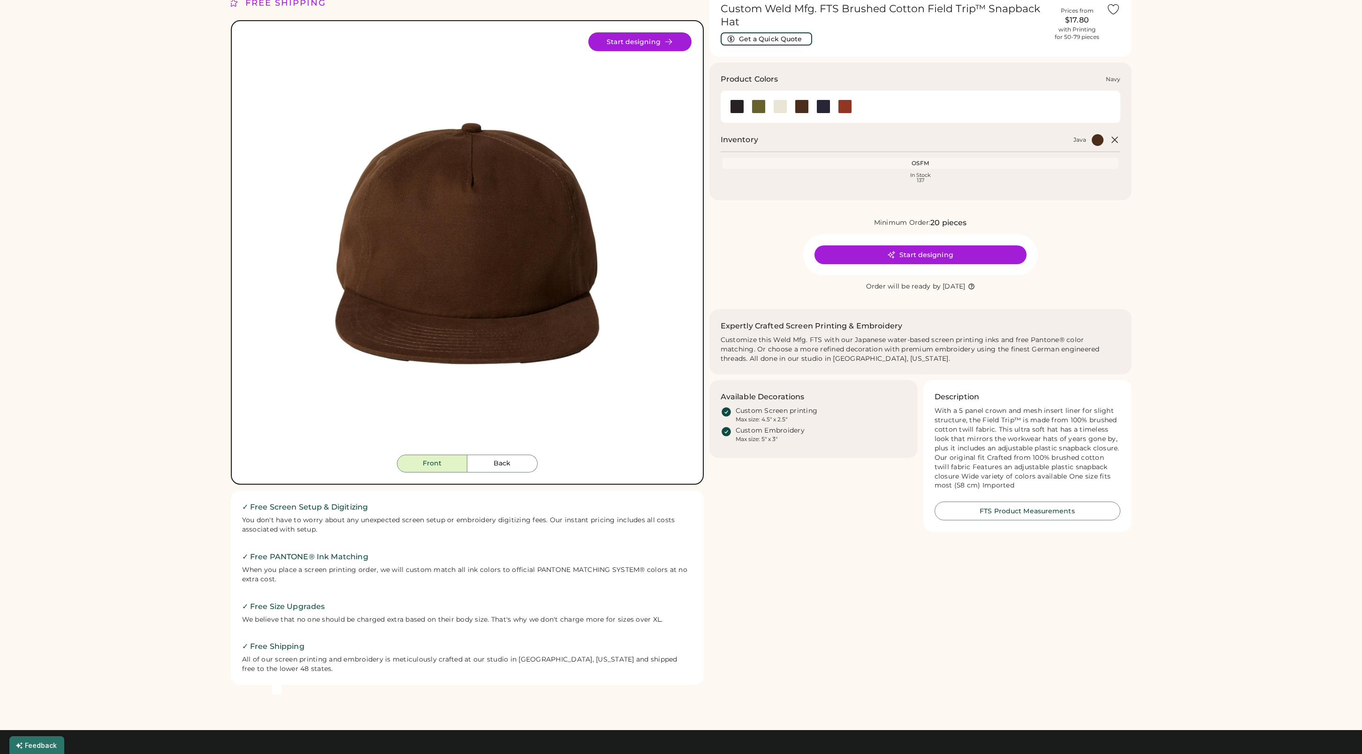
click at [822, 107] on div at bounding box center [824, 106] width 14 height 14
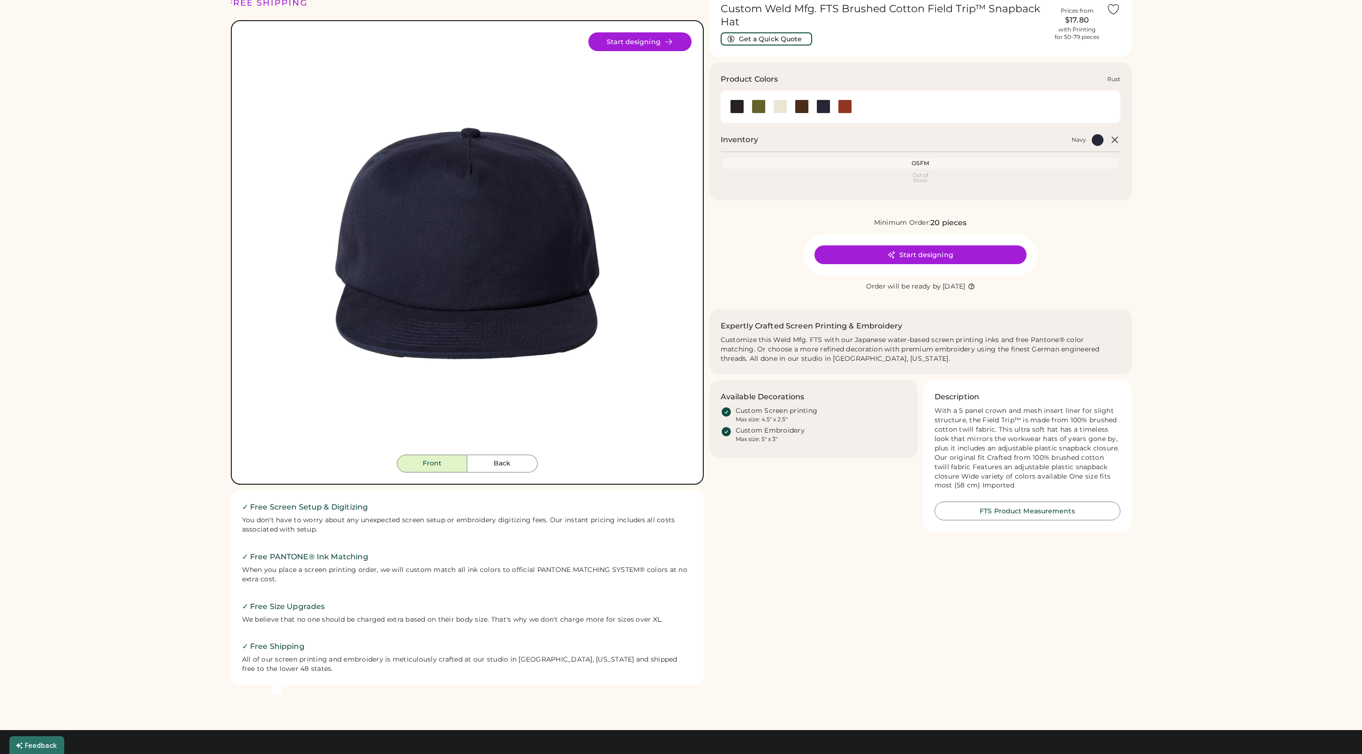
click at [846, 107] on div at bounding box center [845, 106] width 14 height 14
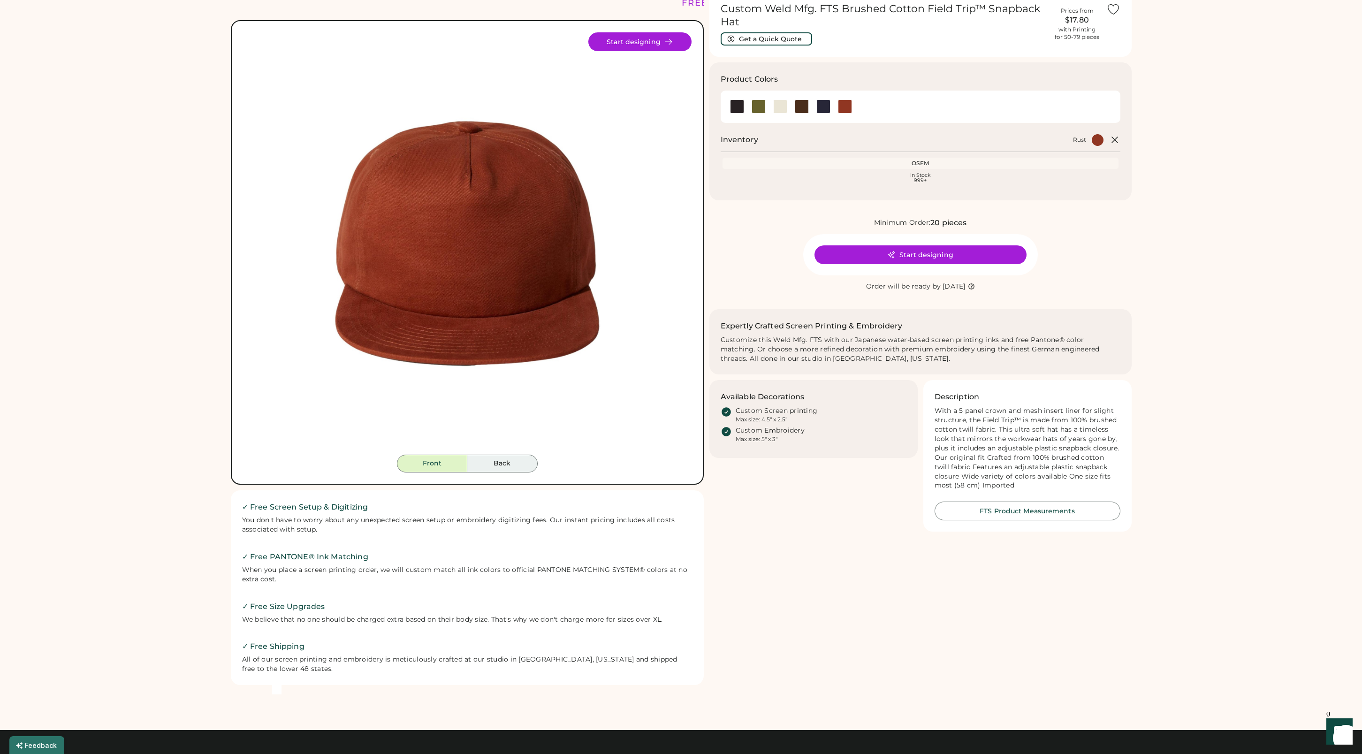
click at [493, 465] on button "Back" at bounding box center [502, 464] width 70 height 18
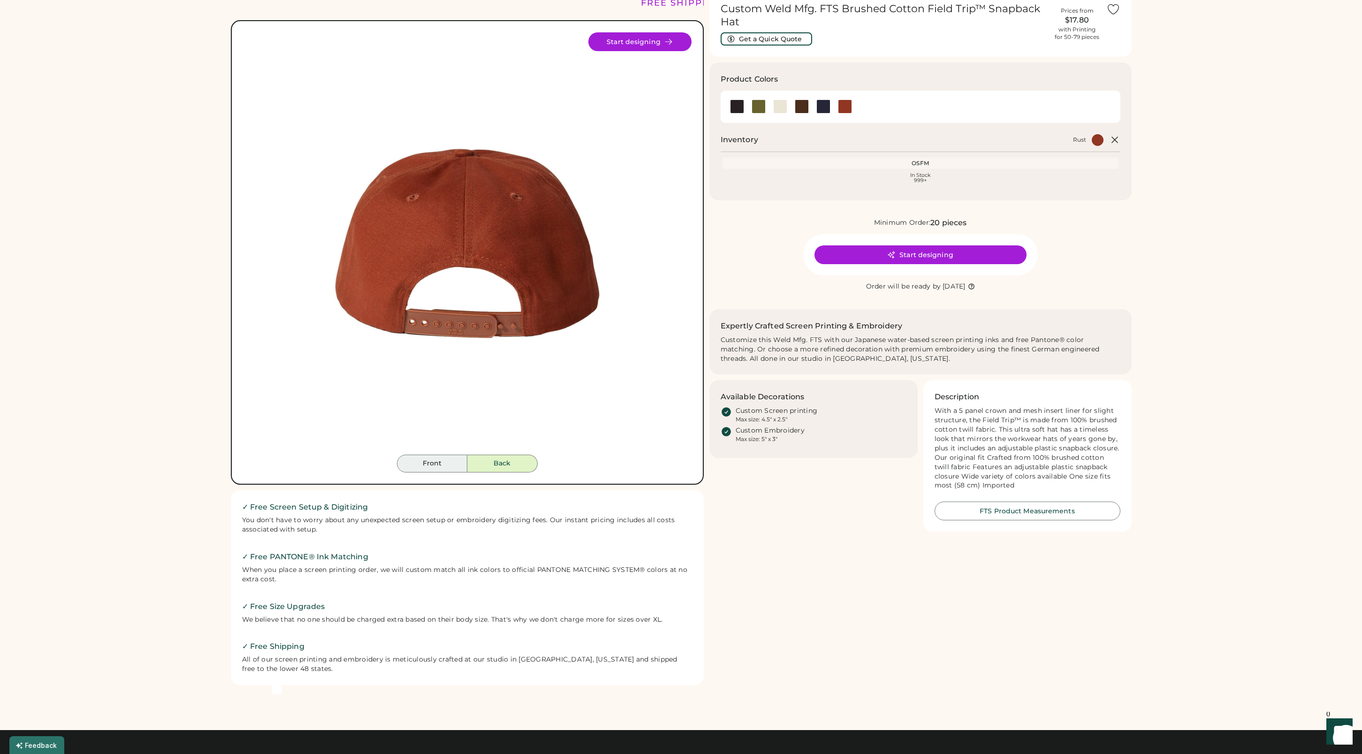
click at [432, 464] on button "Front" at bounding box center [432, 464] width 70 height 18
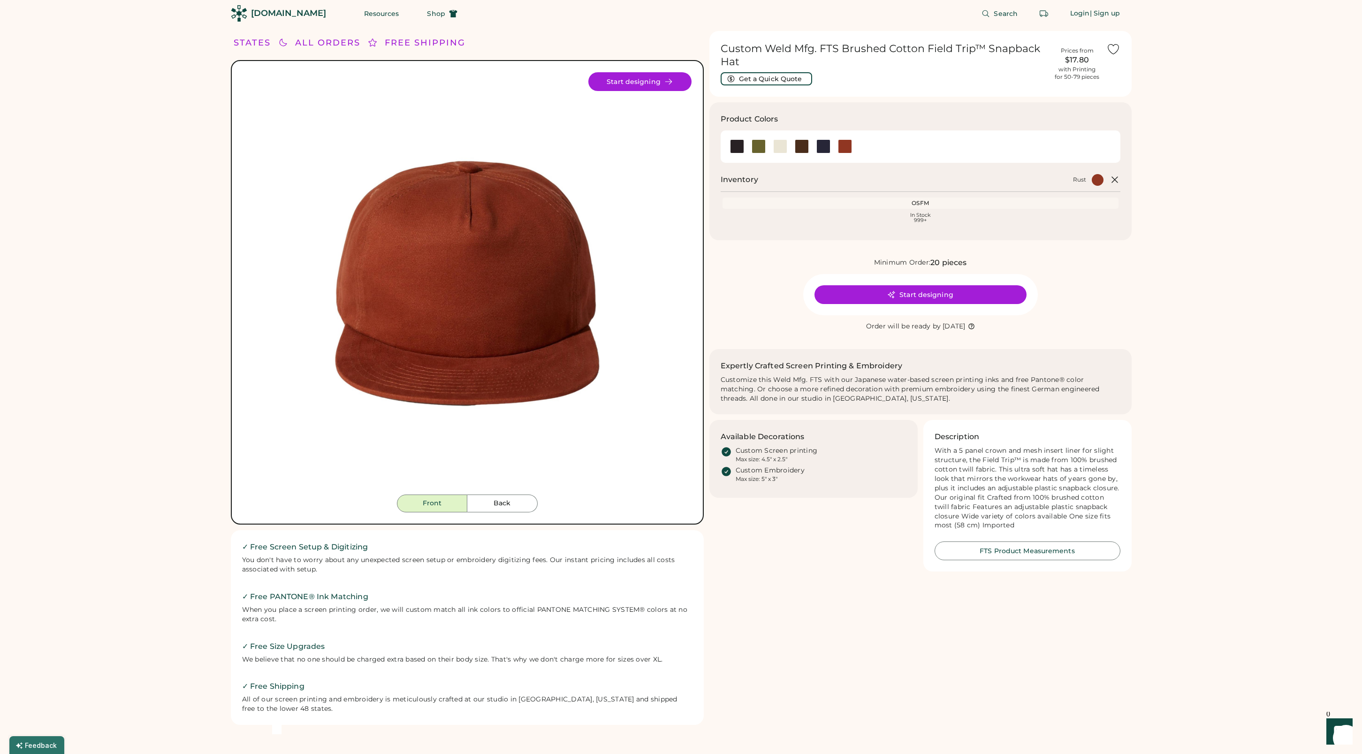
scroll to position [2, 0]
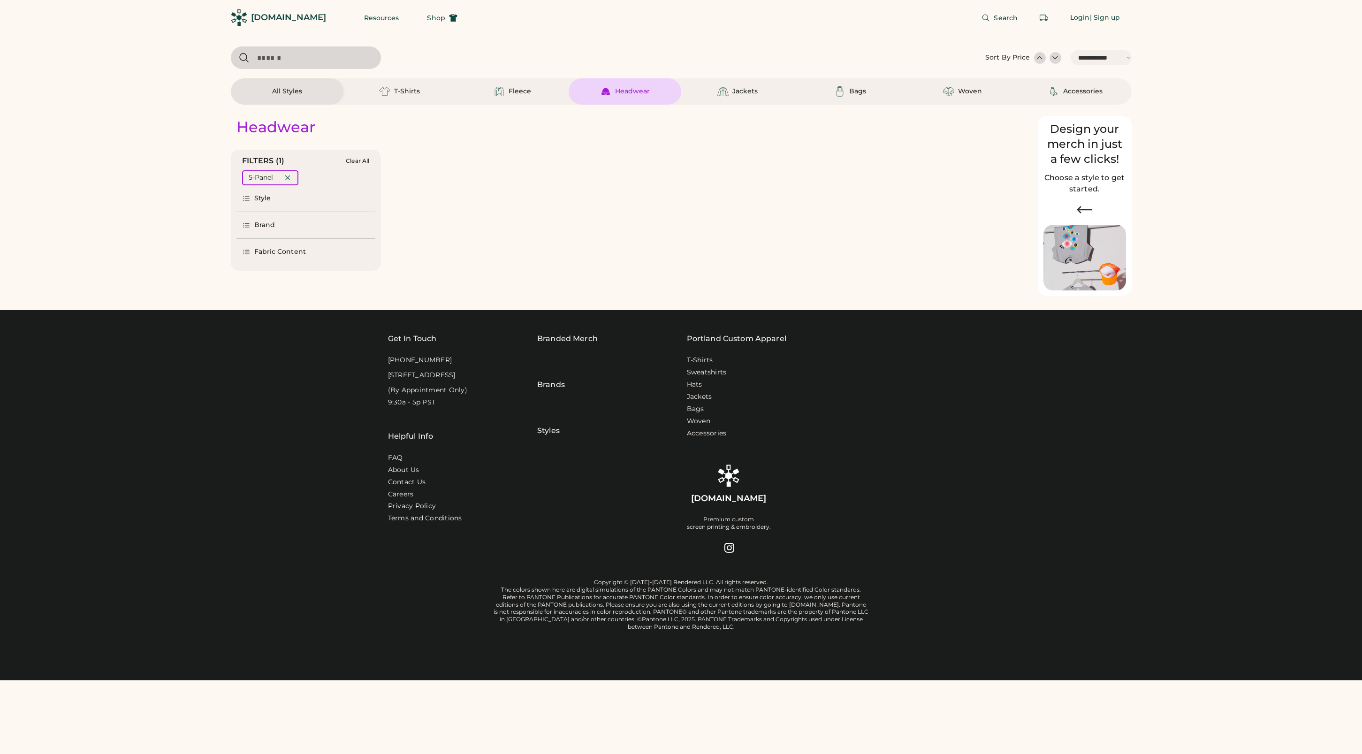
select select "*****"
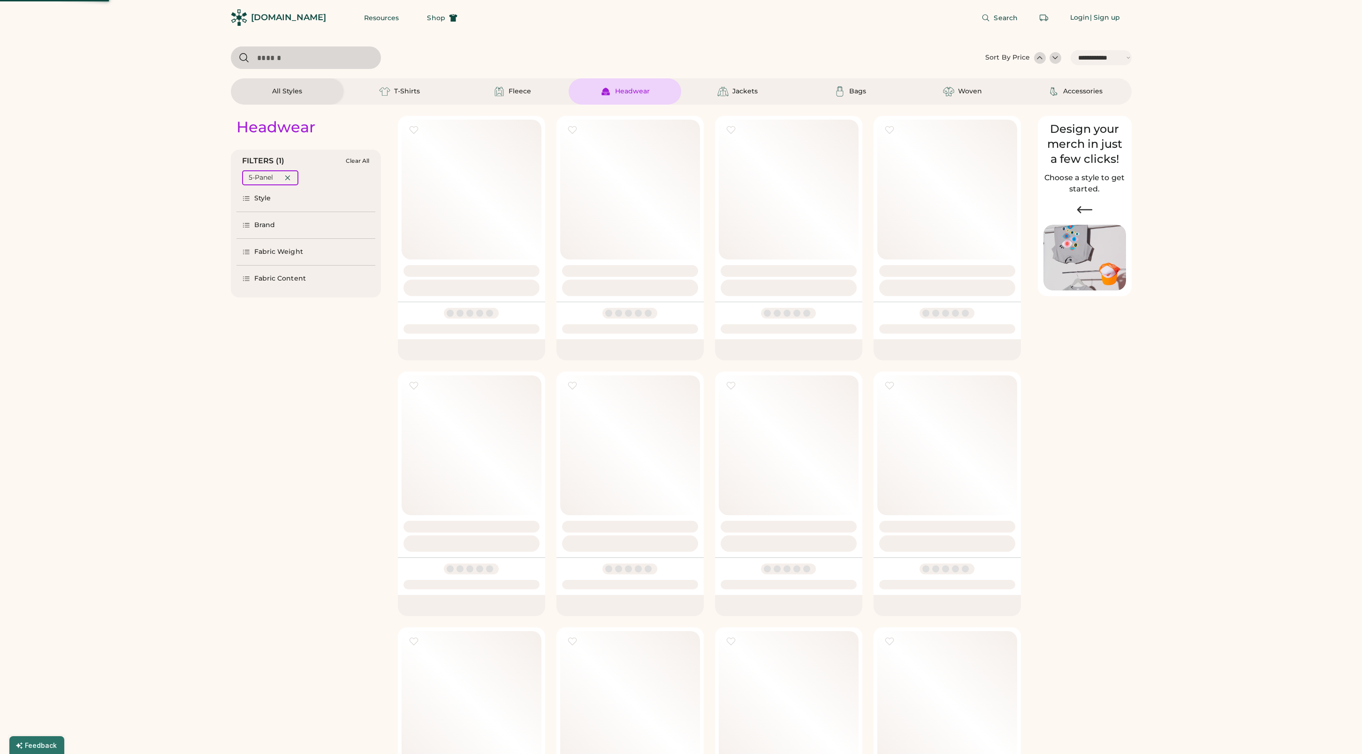
select select "*"
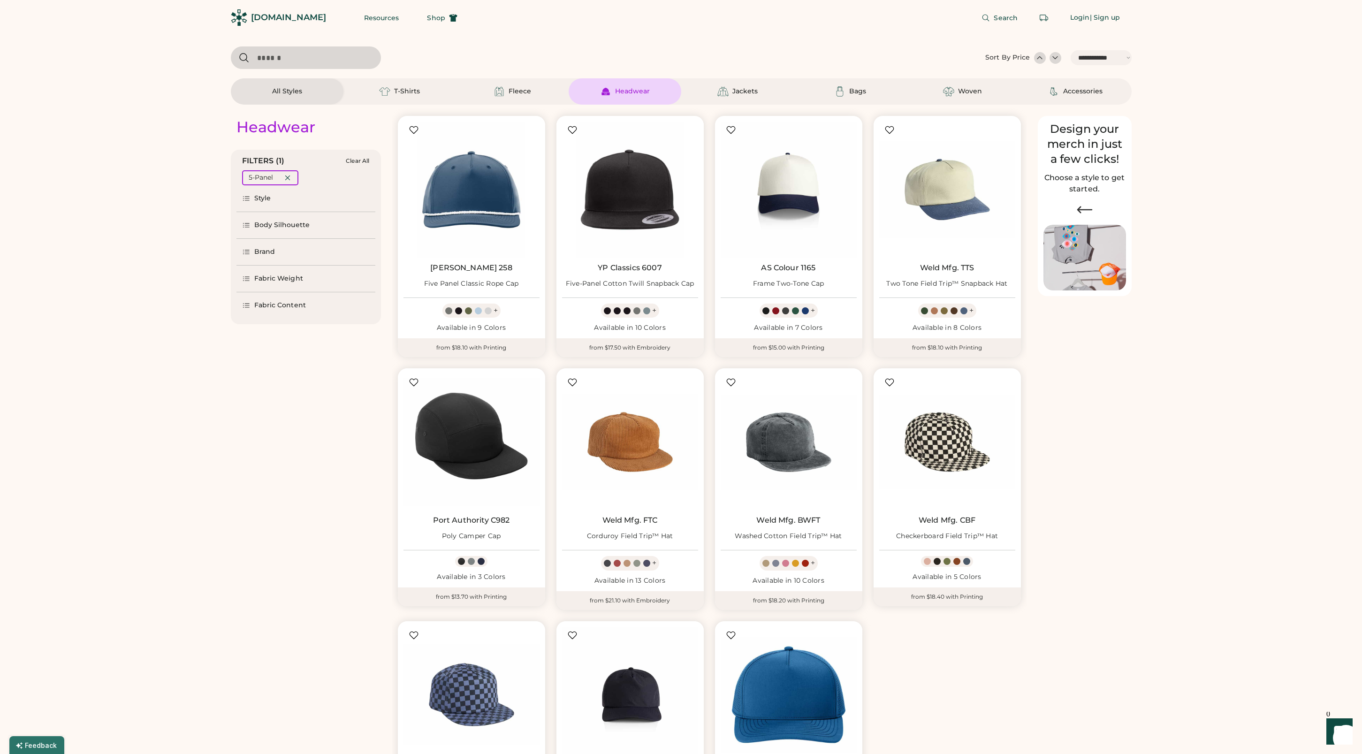
scroll to position [242, 0]
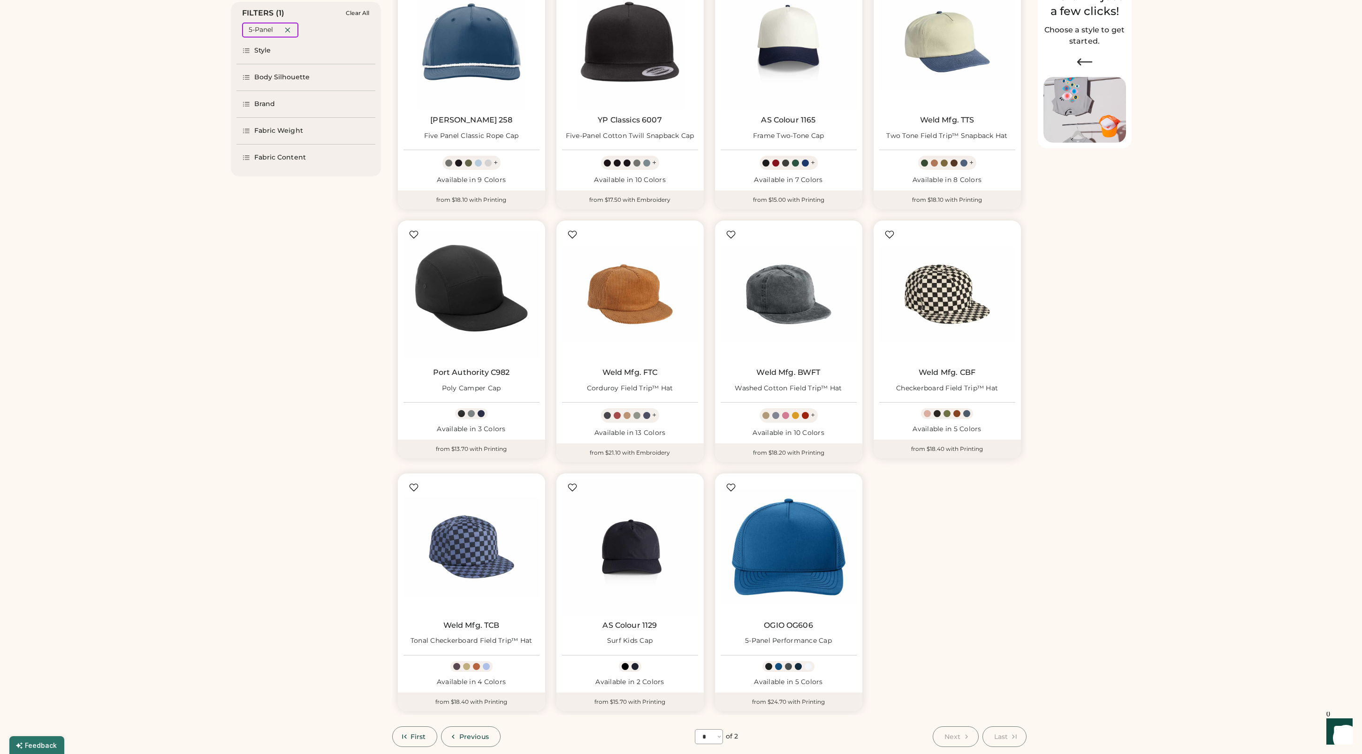
select select "*****"
select select "*"
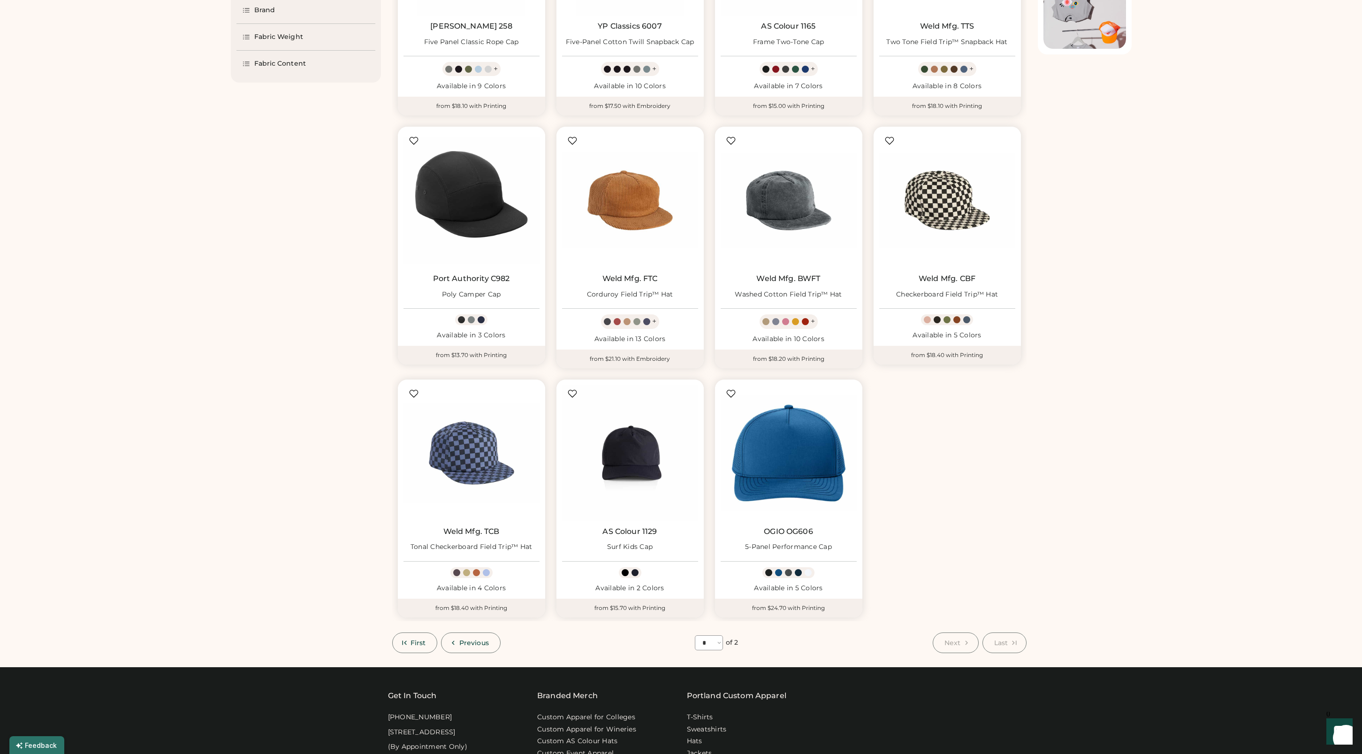
scroll to position [347, 0]
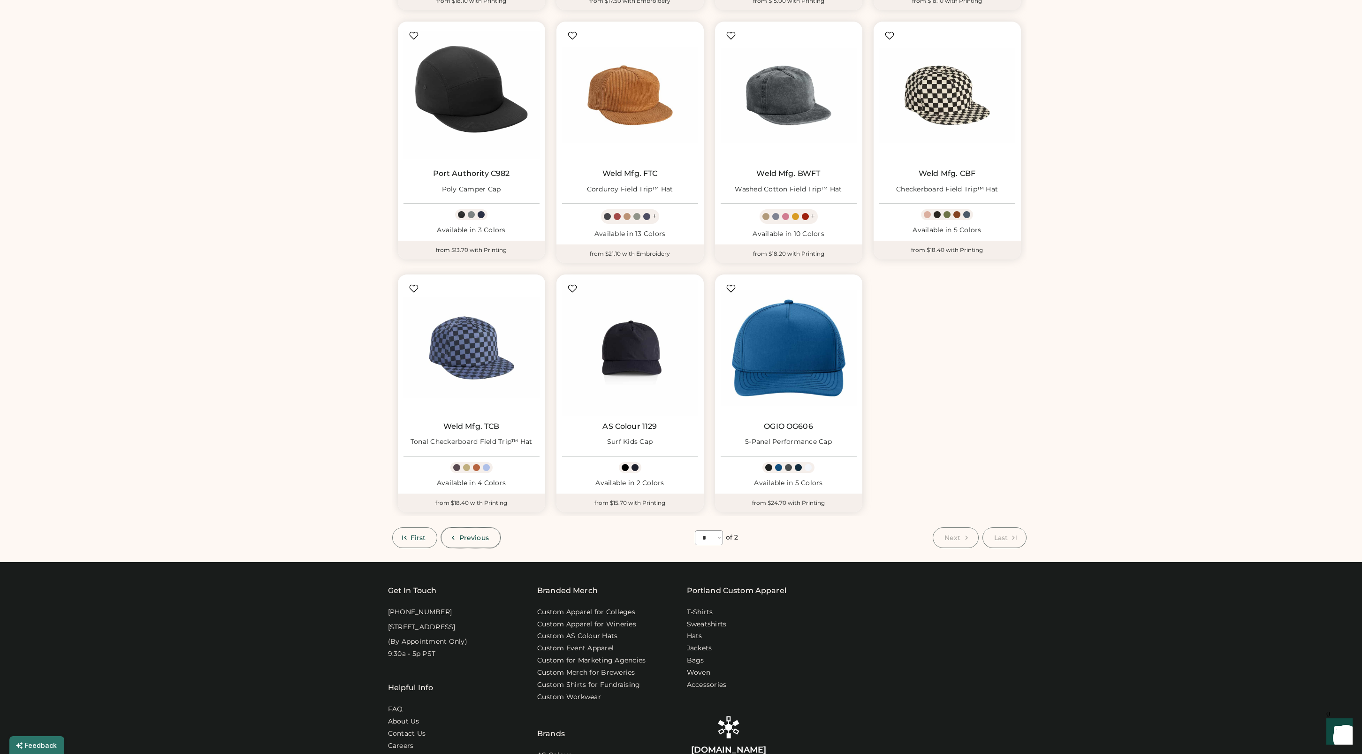
click at [480, 537] on span "Previous" at bounding box center [474, 537] width 30 height 7
select select "*"
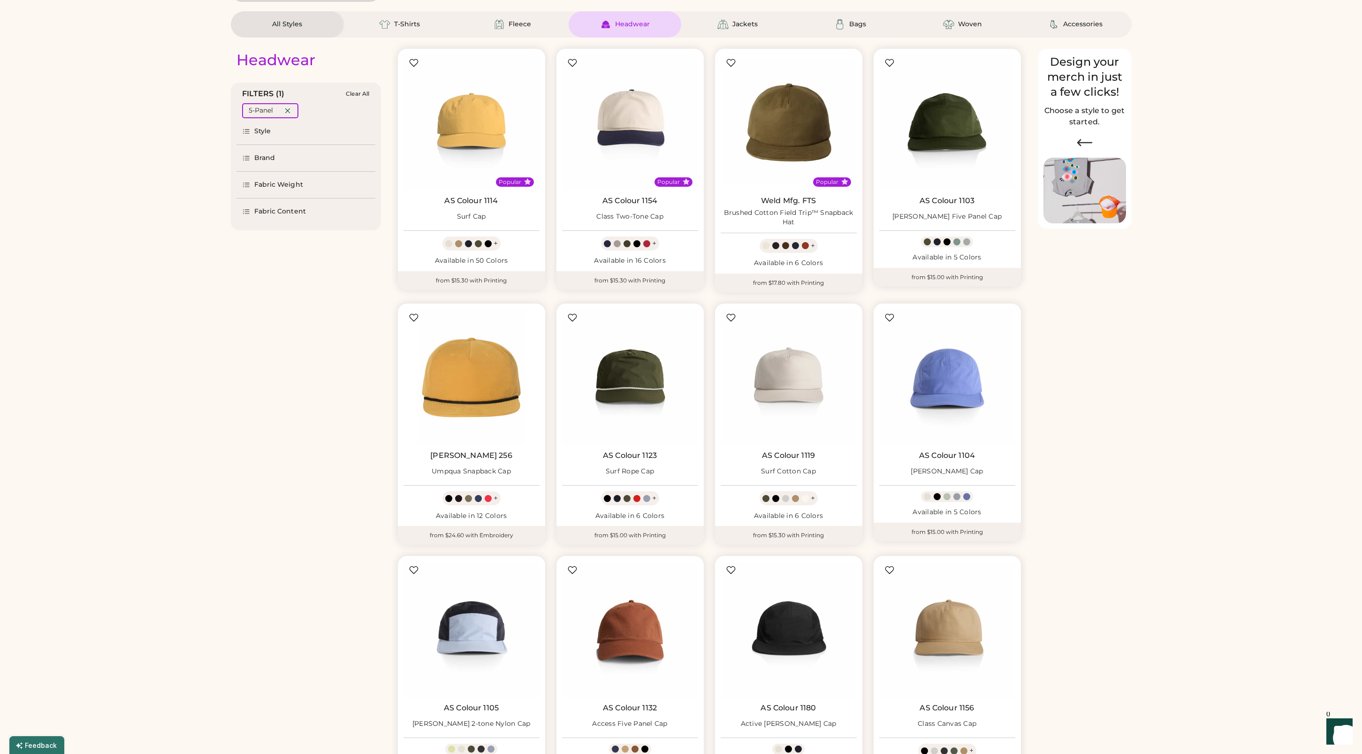
scroll to position [0, 0]
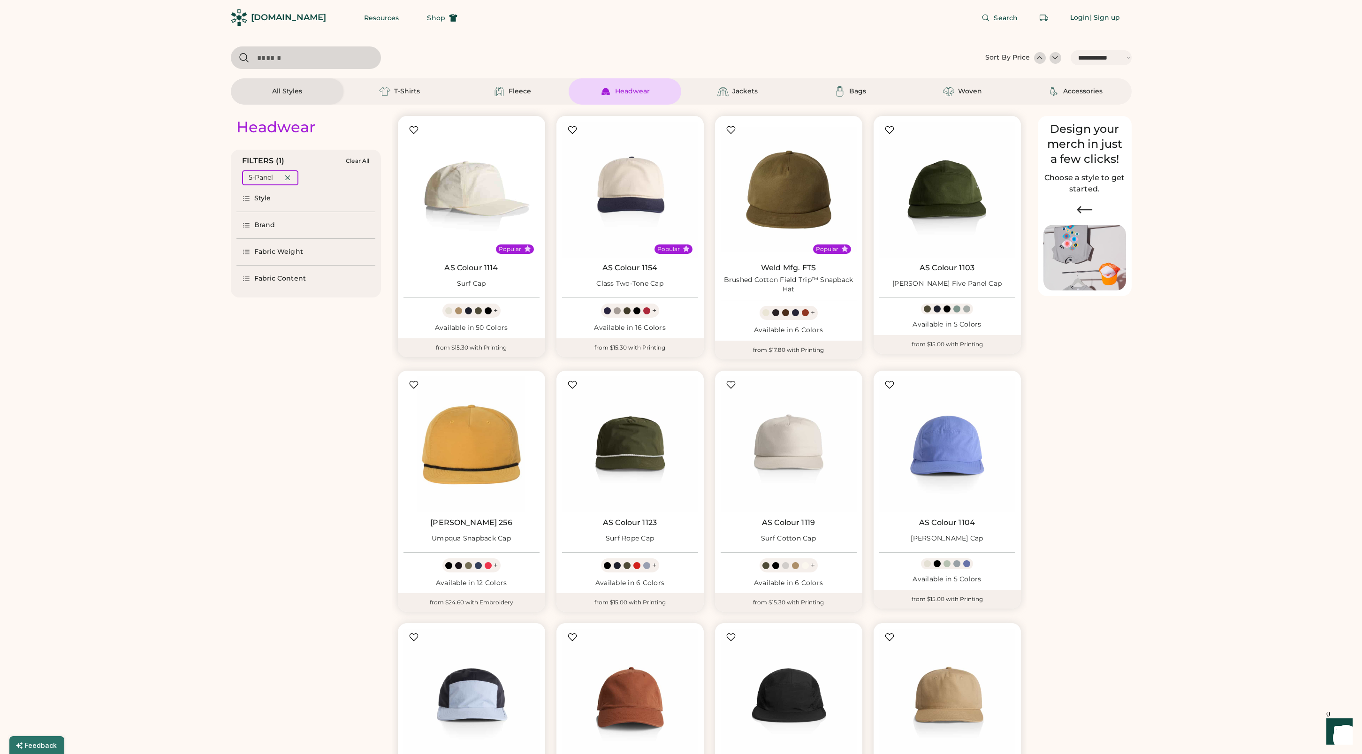
click at [472, 200] on img at bounding box center [472, 190] width 136 height 136
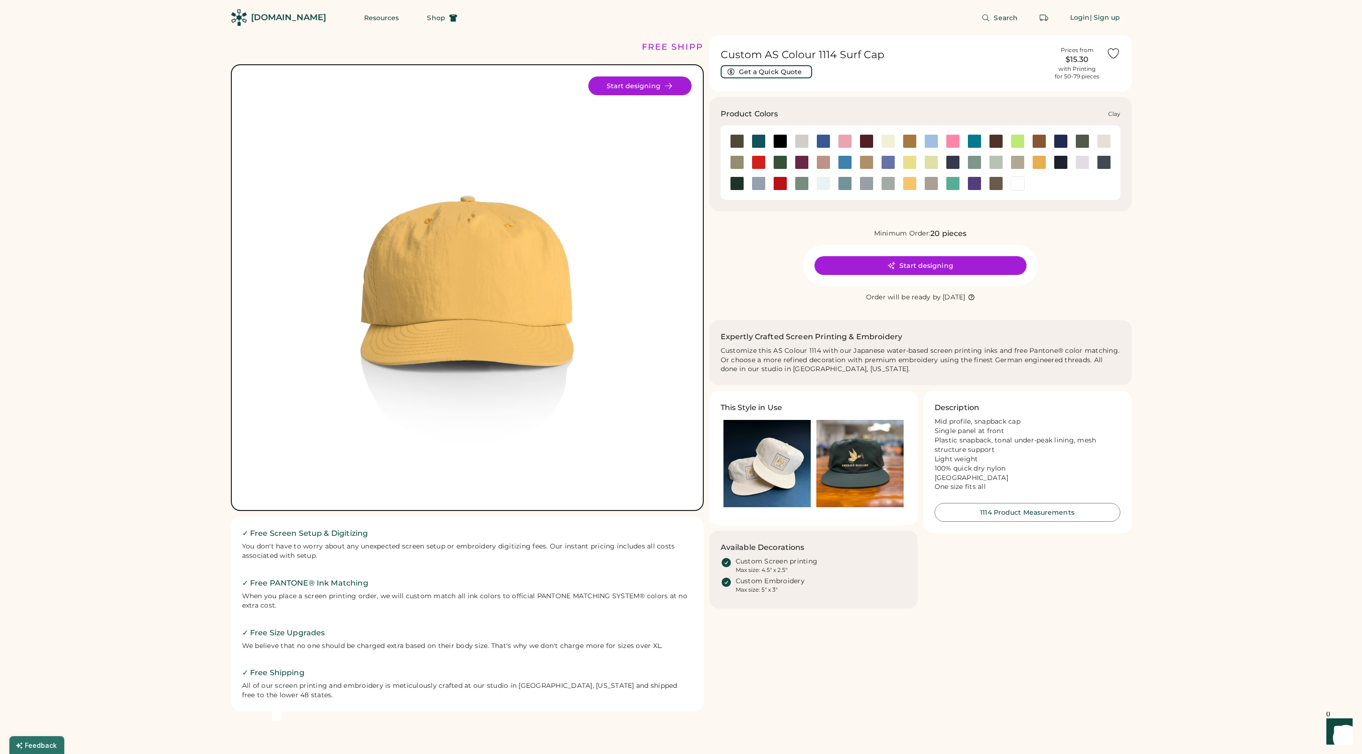
click at [1038, 142] on div at bounding box center [1039, 141] width 14 height 14
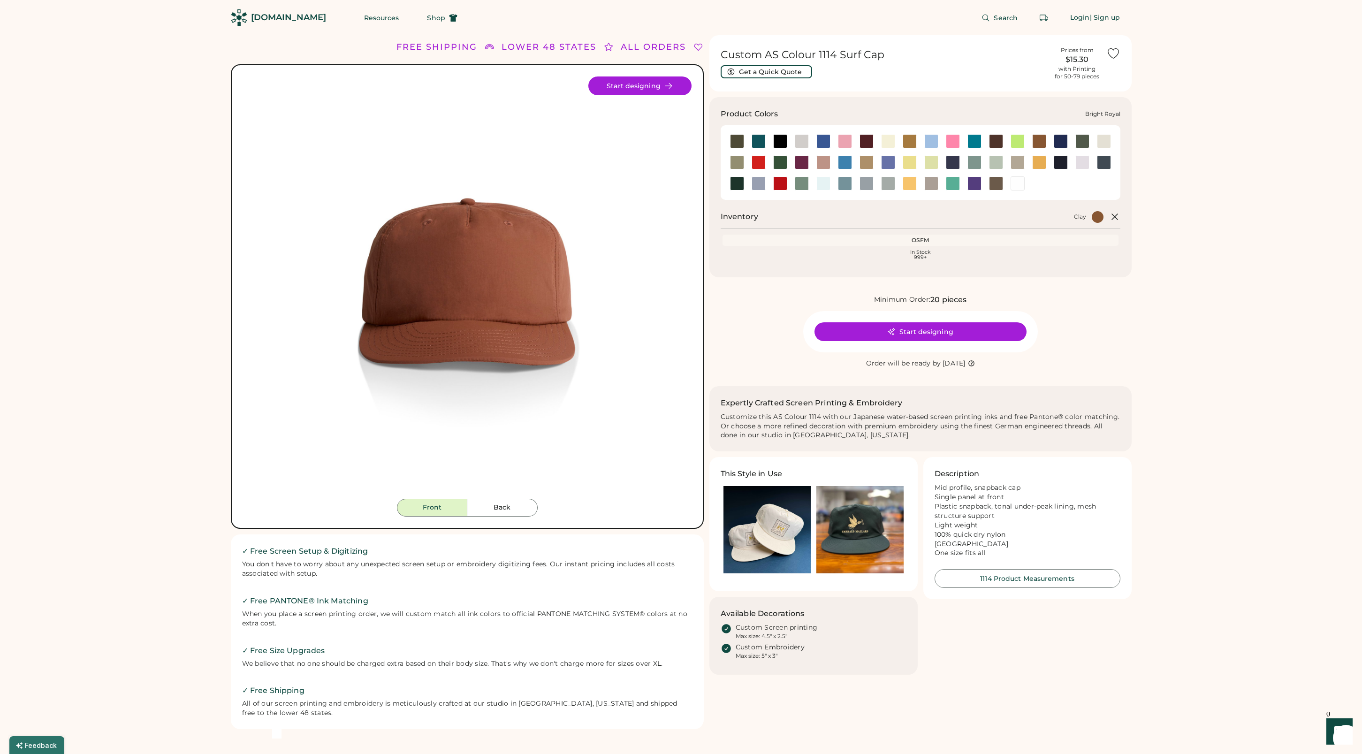
click at [823, 143] on div at bounding box center [824, 141] width 14 height 14
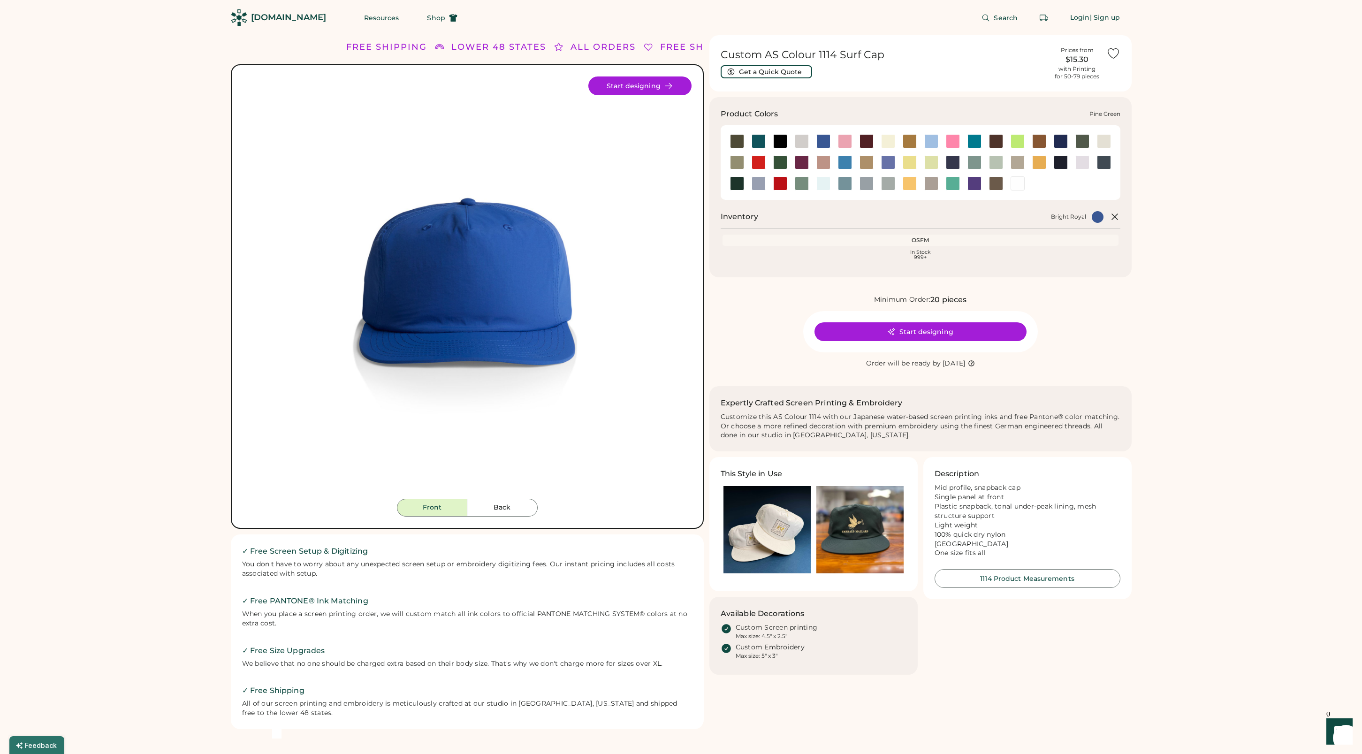
click at [737, 183] on div at bounding box center [737, 183] width 14 height 14
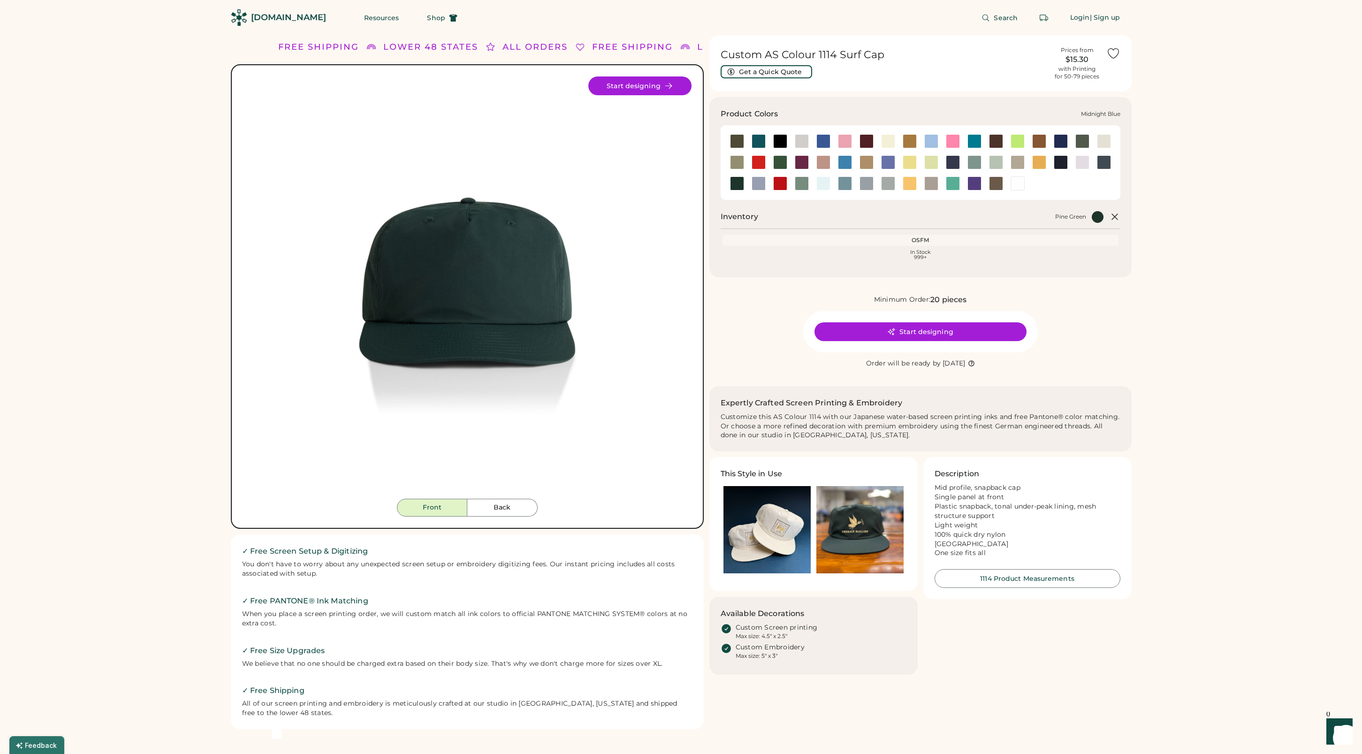
click at [953, 164] on div at bounding box center [953, 162] width 14 height 14
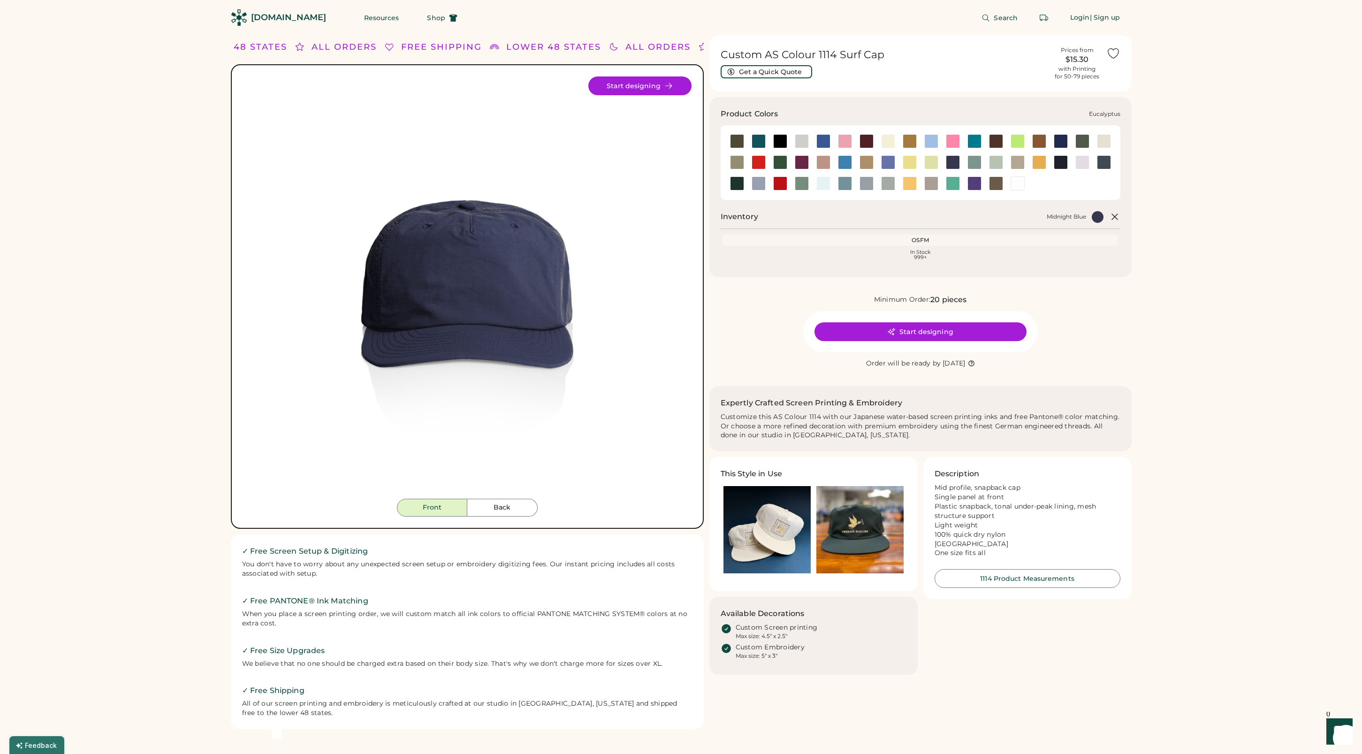
click at [736, 161] on div at bounding box center [737, 162] width 14 height 14
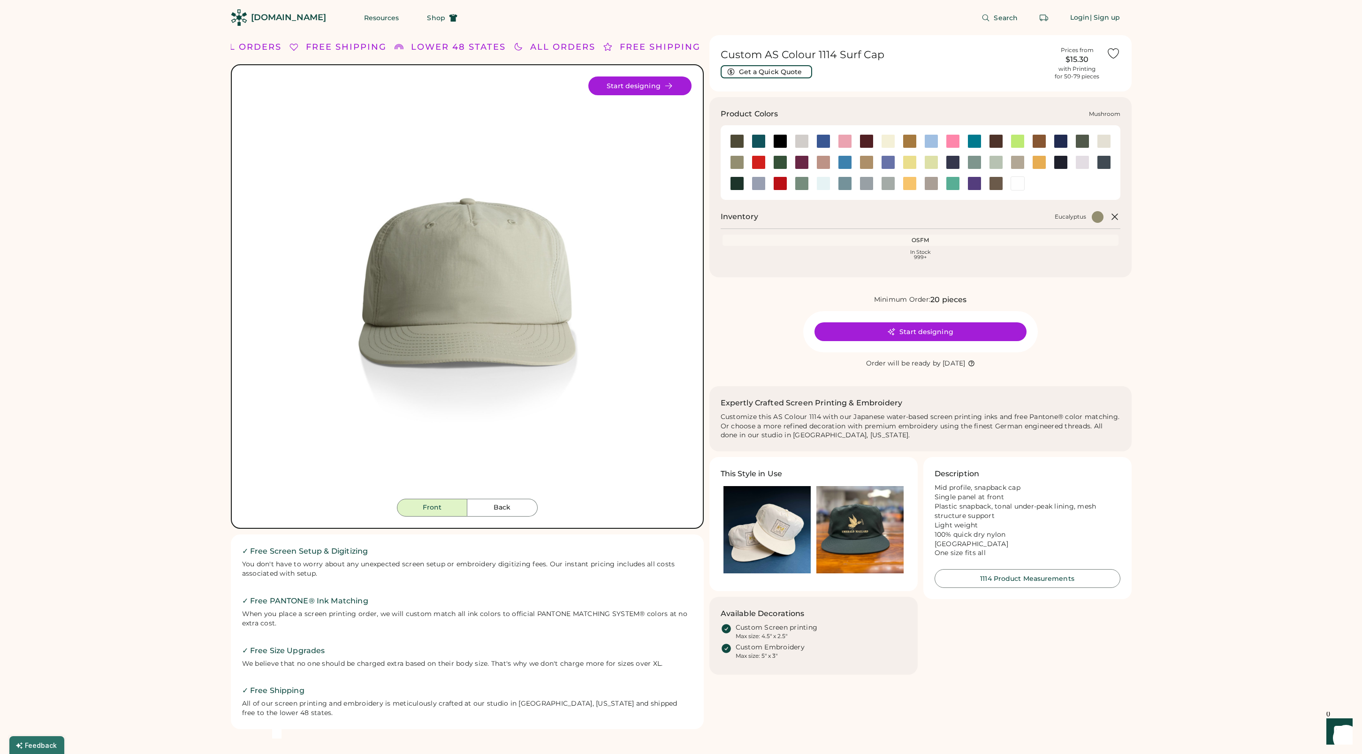
click at [1017, 162] on div at bounding box center [1018, 162] width 14 height 14
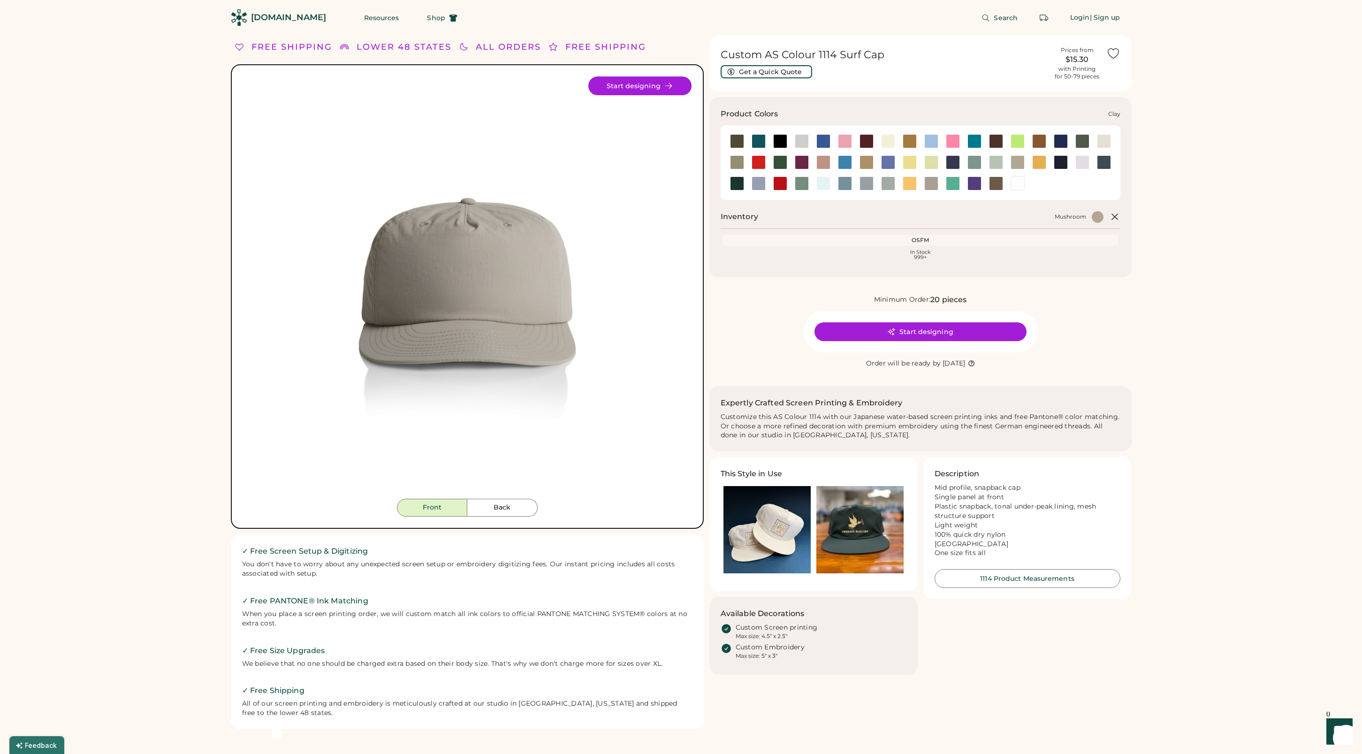
click at [1038, 141] on div at bounding box center [1039, 141] width 14 height 14
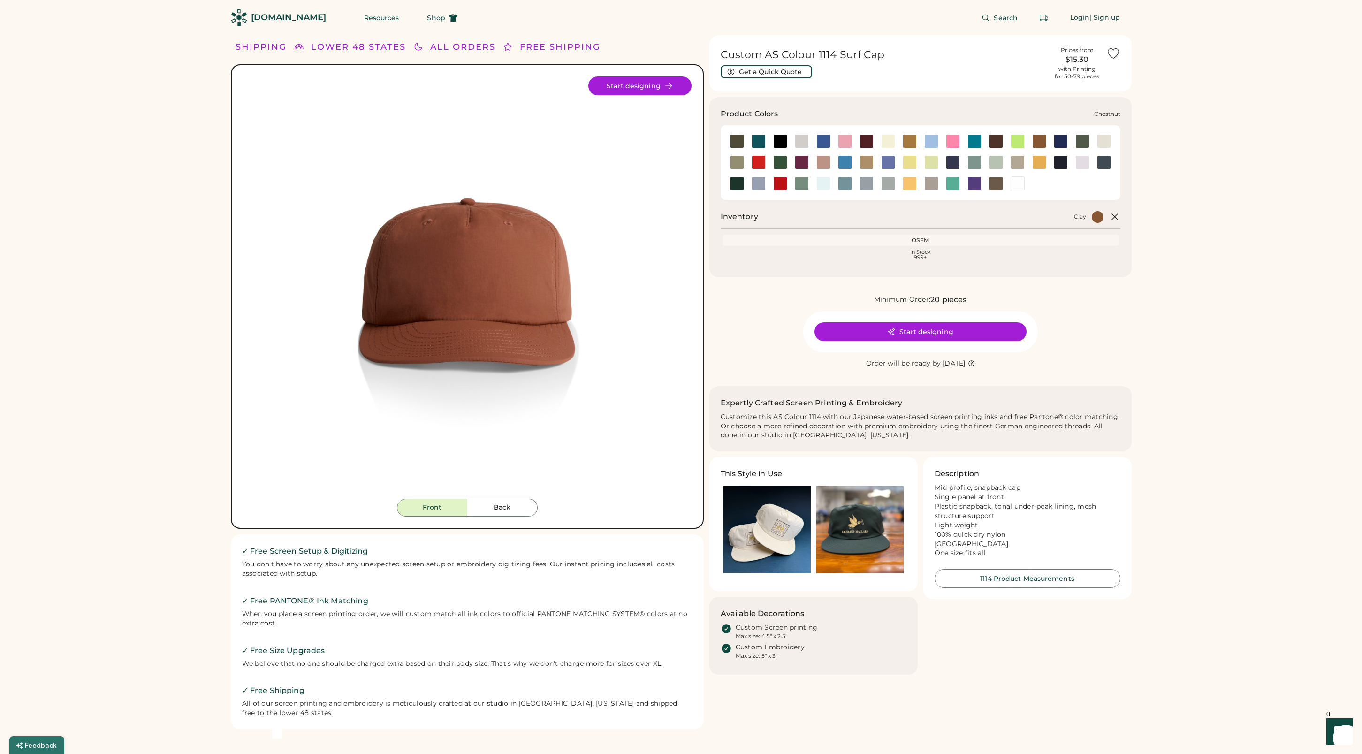
click at [994, 144] on div at bounding box center [996, 141] width 14 height 14
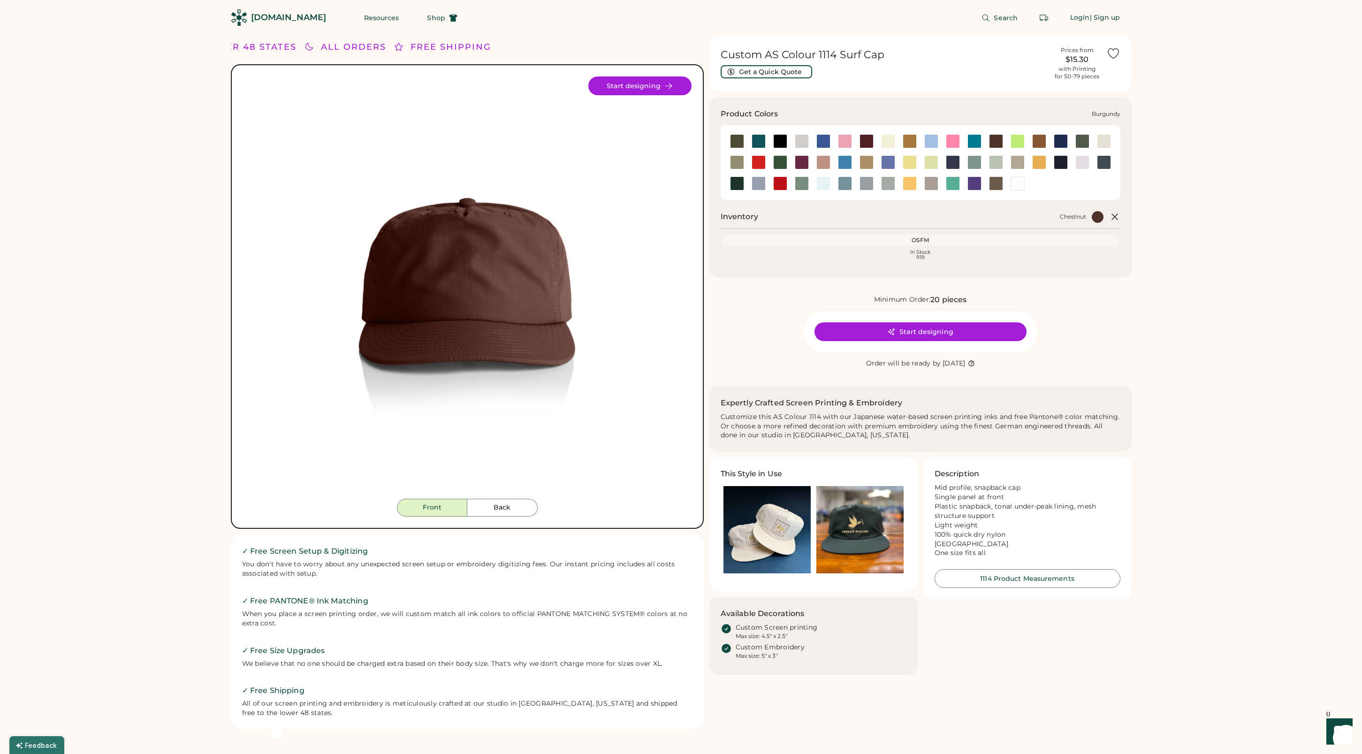
click at [867, 144] on div at bounding box center [867, 141] width 14 height 14
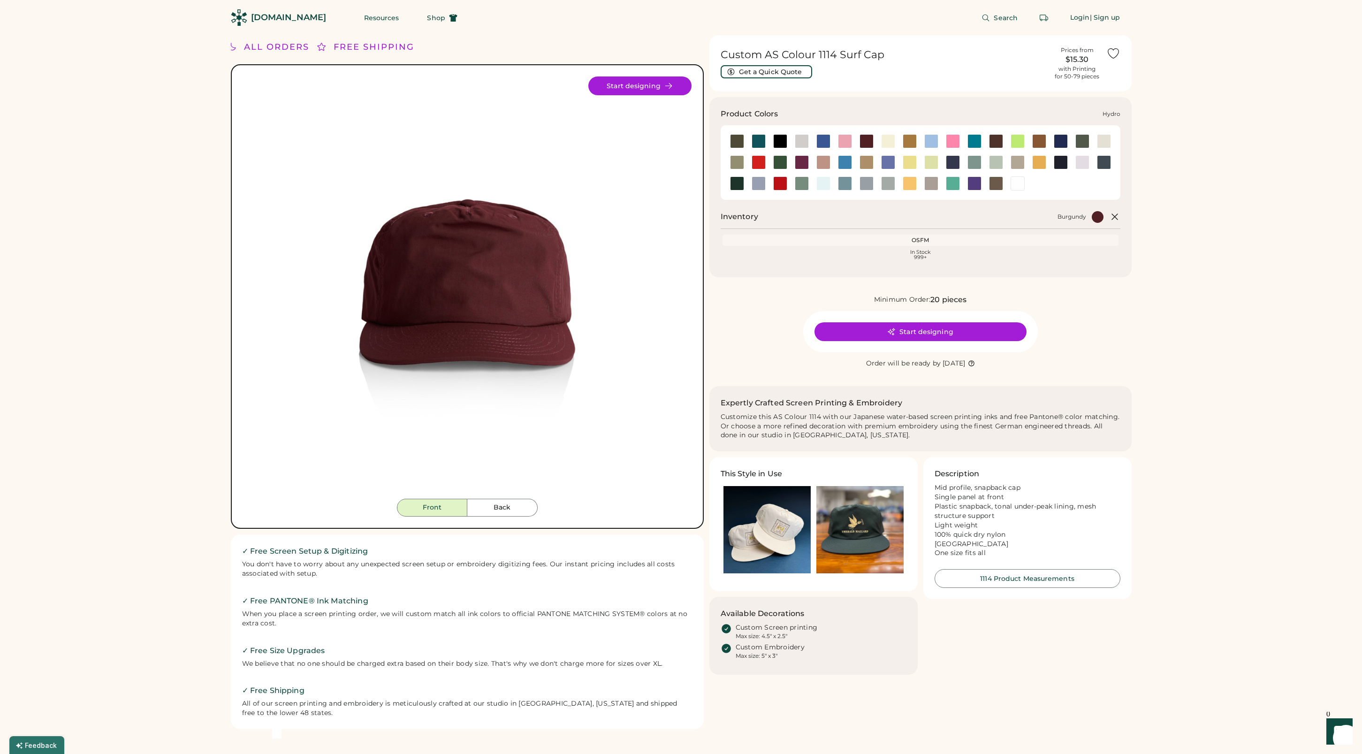
click at [845, 164] on div at bounding box center [845, 162] width 14 height 14
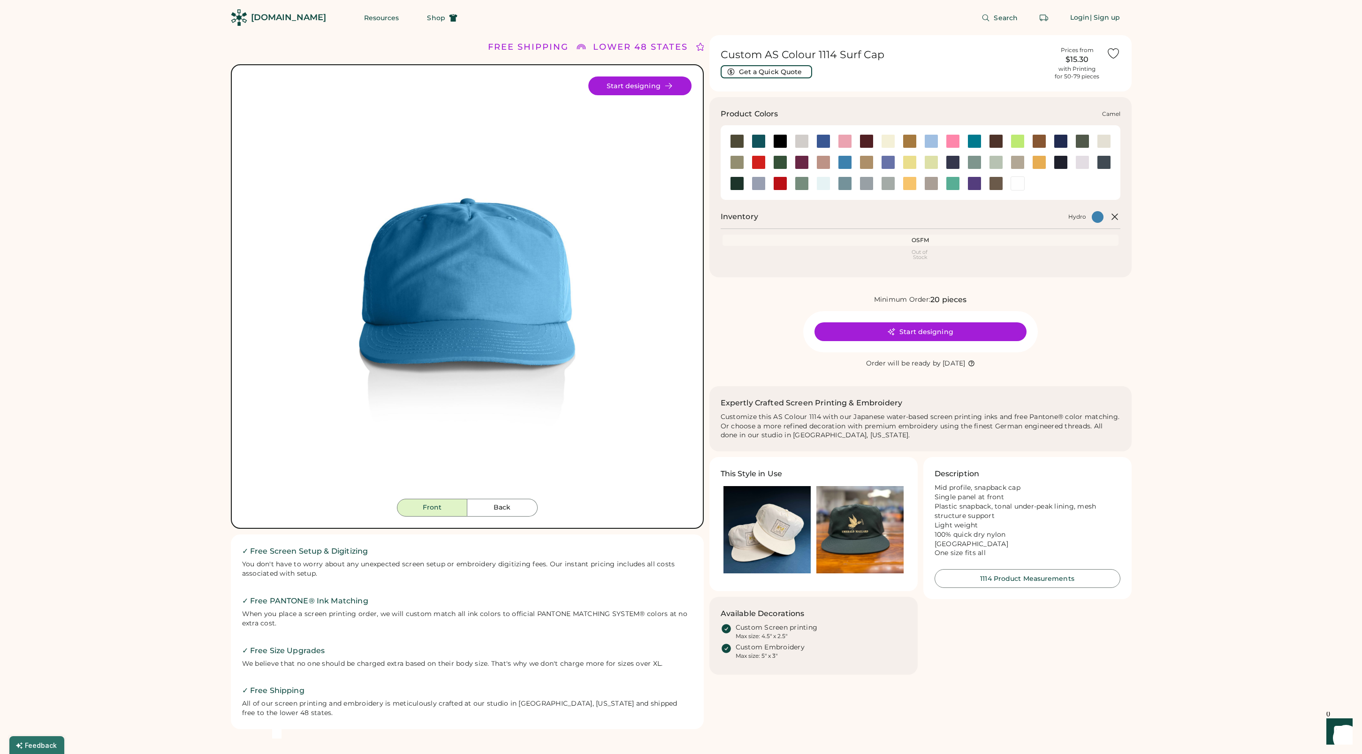
click at [911, 141] on div at bounding box center [910, 141] width 14 height 14
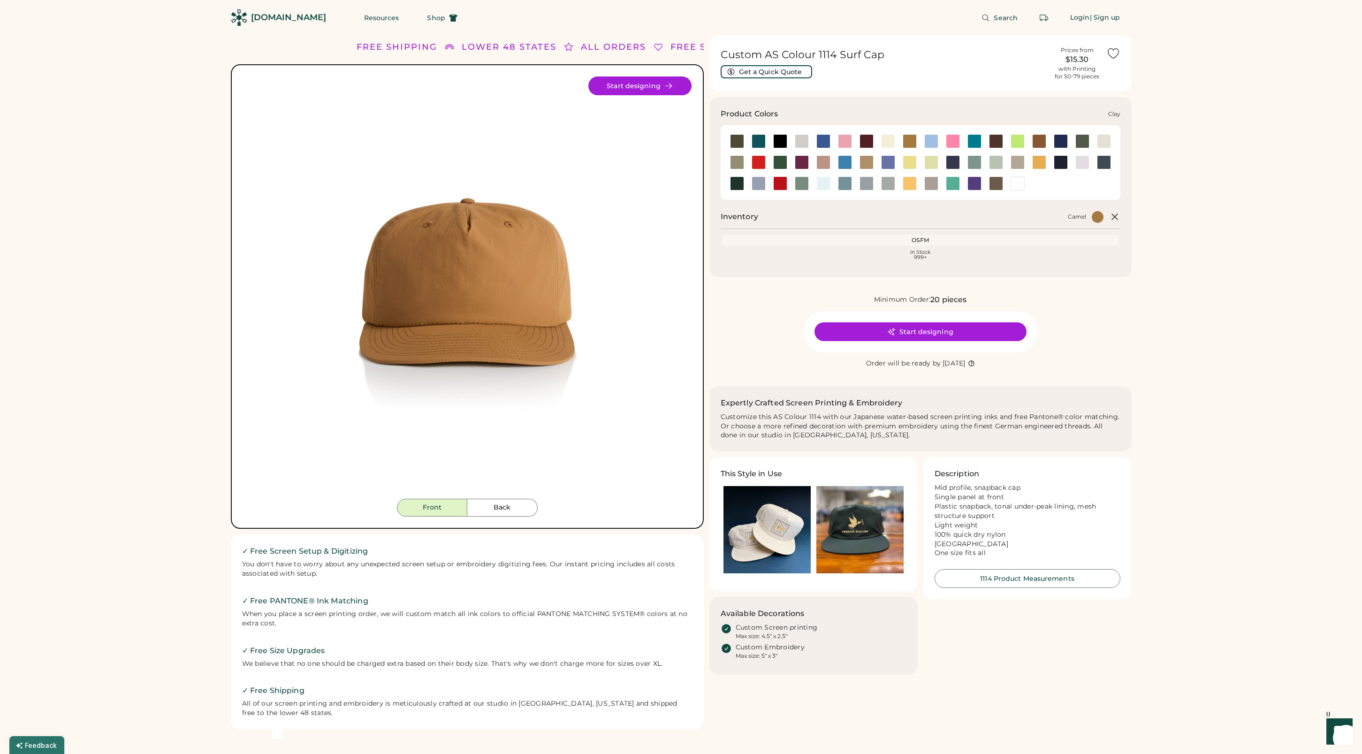
click at [1038, 144] on div at bounding box center [1039, 141] width 14 height 14
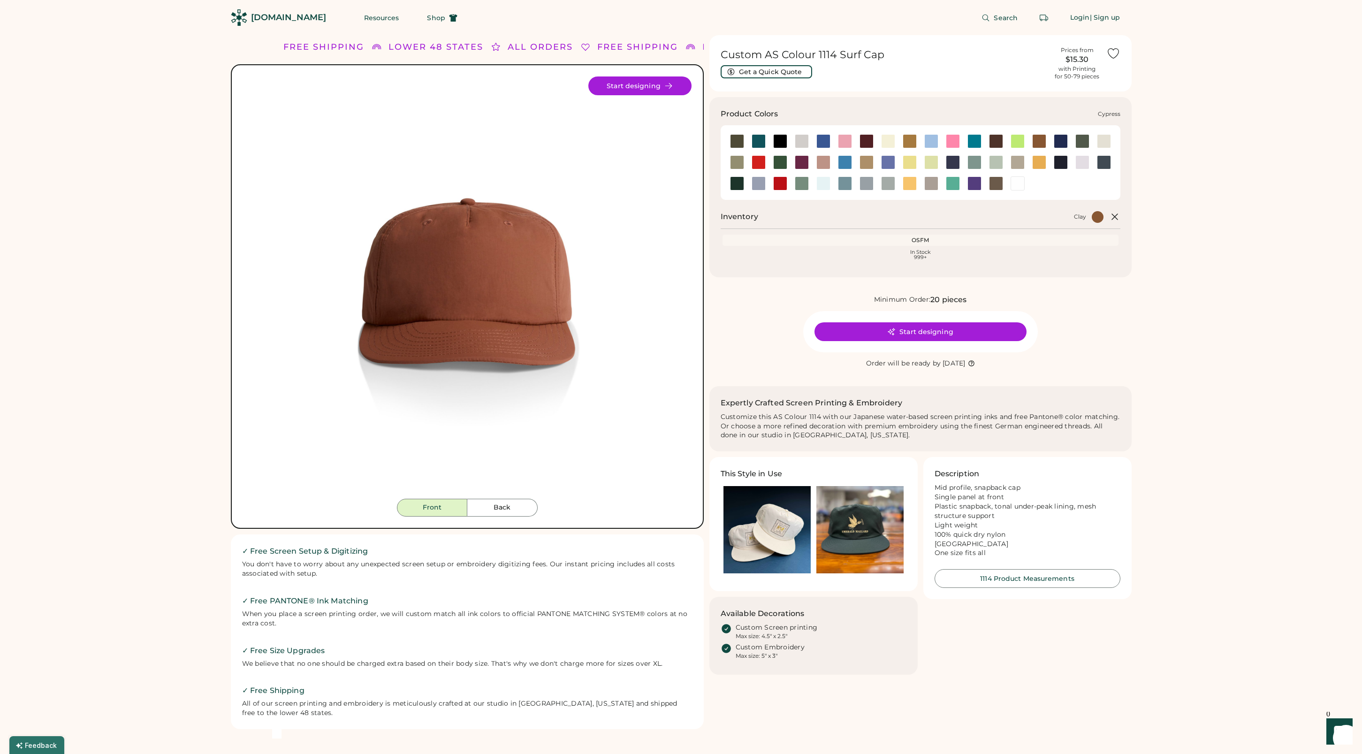
click at [1081, 143] on div at bounding box center [1083, 141] width 14 height 14
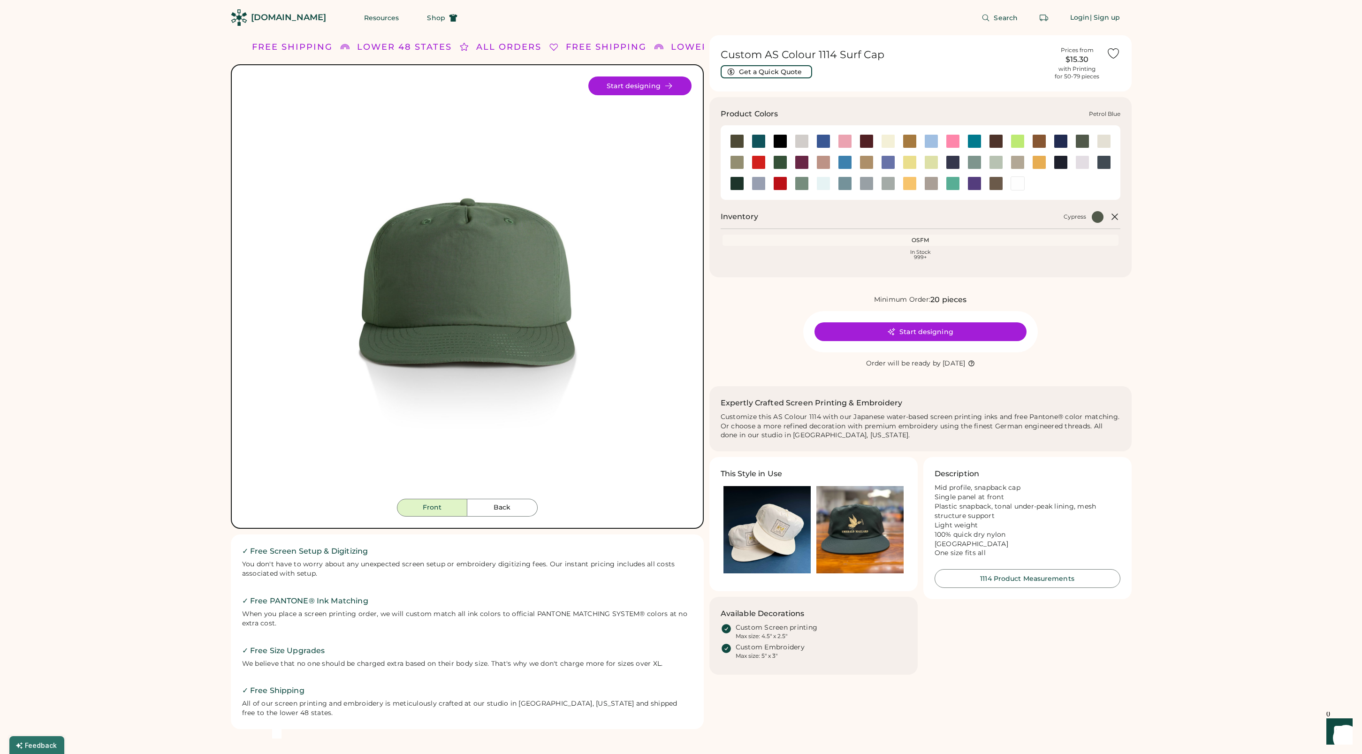
click at [1106, 163] on div at bounding box center [1104, 162] width 14 height 14
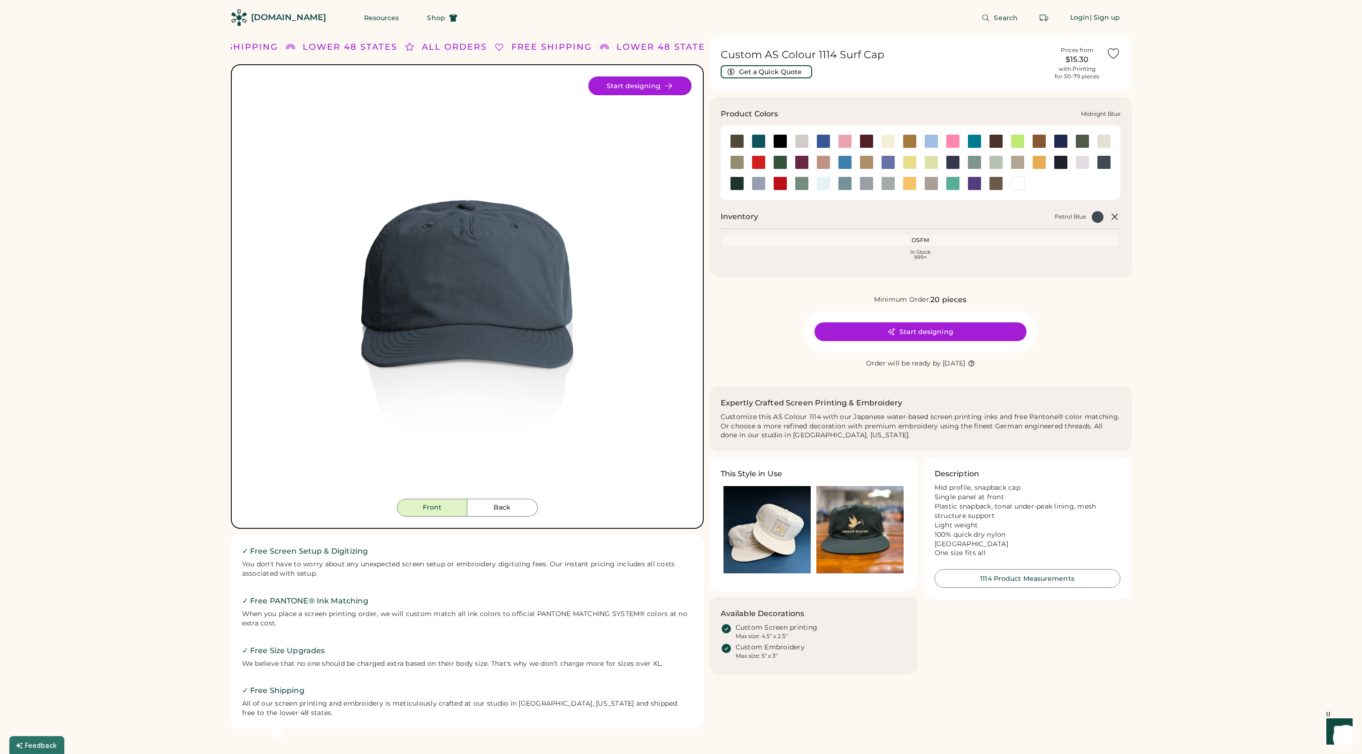
click at [953, 162] on div at bounding box center [953, 162] width 14 height 14
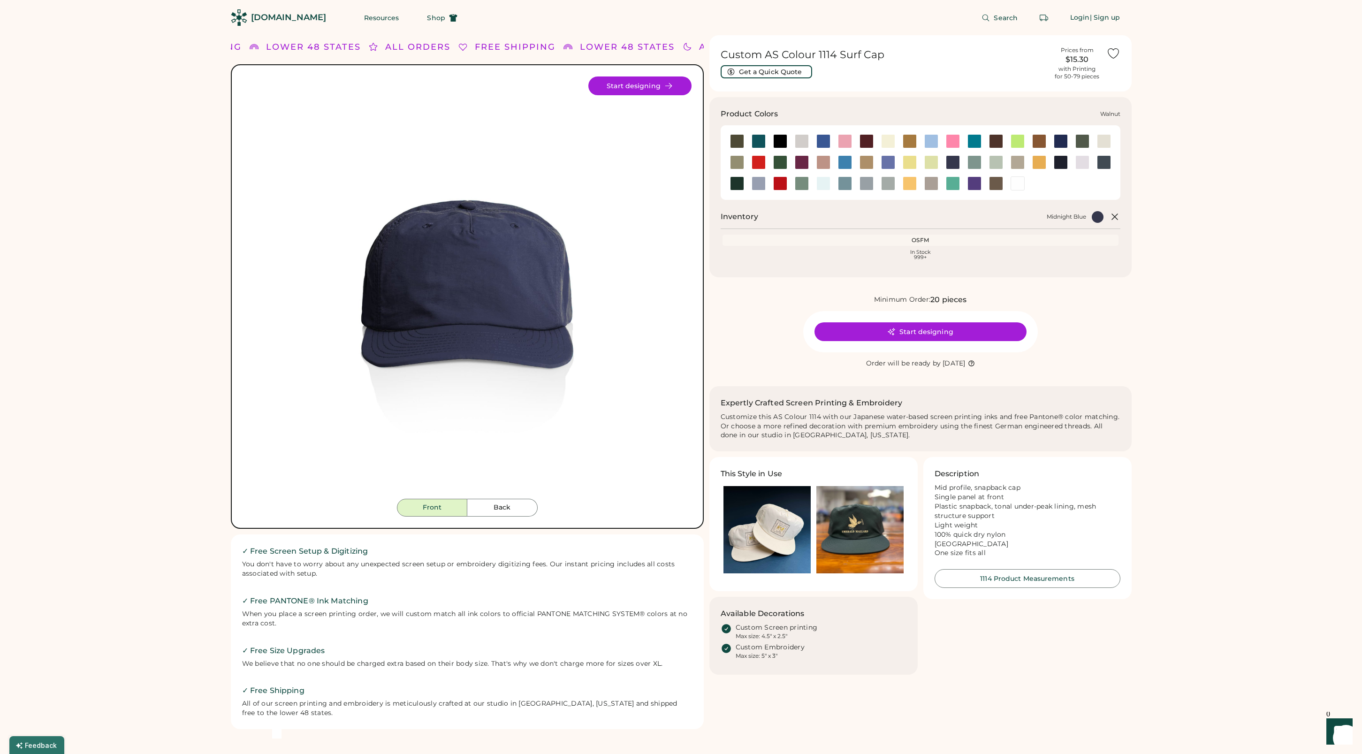
click at [997, 185] on div at bounding box center [996, 183] width 14 height 14
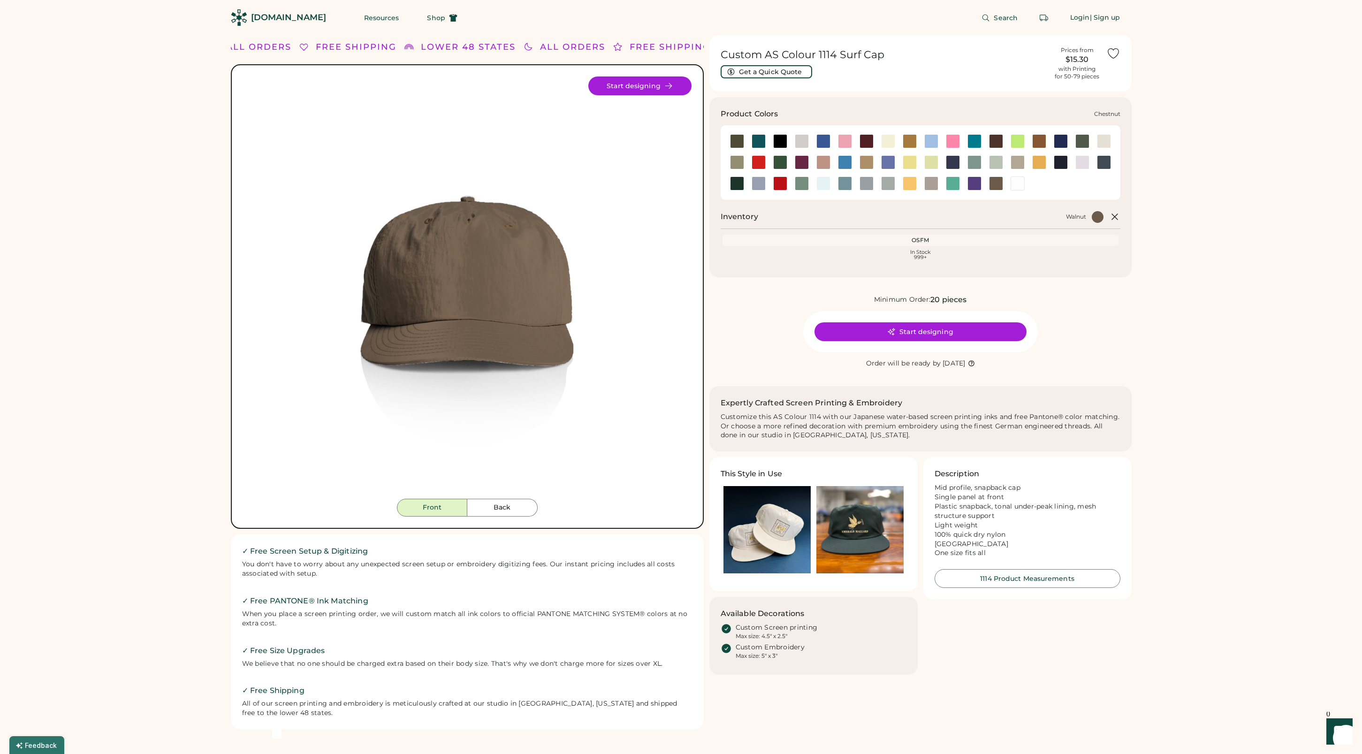
click at [996, 143] on div at bounding box center [996, 141] width 14 height 14
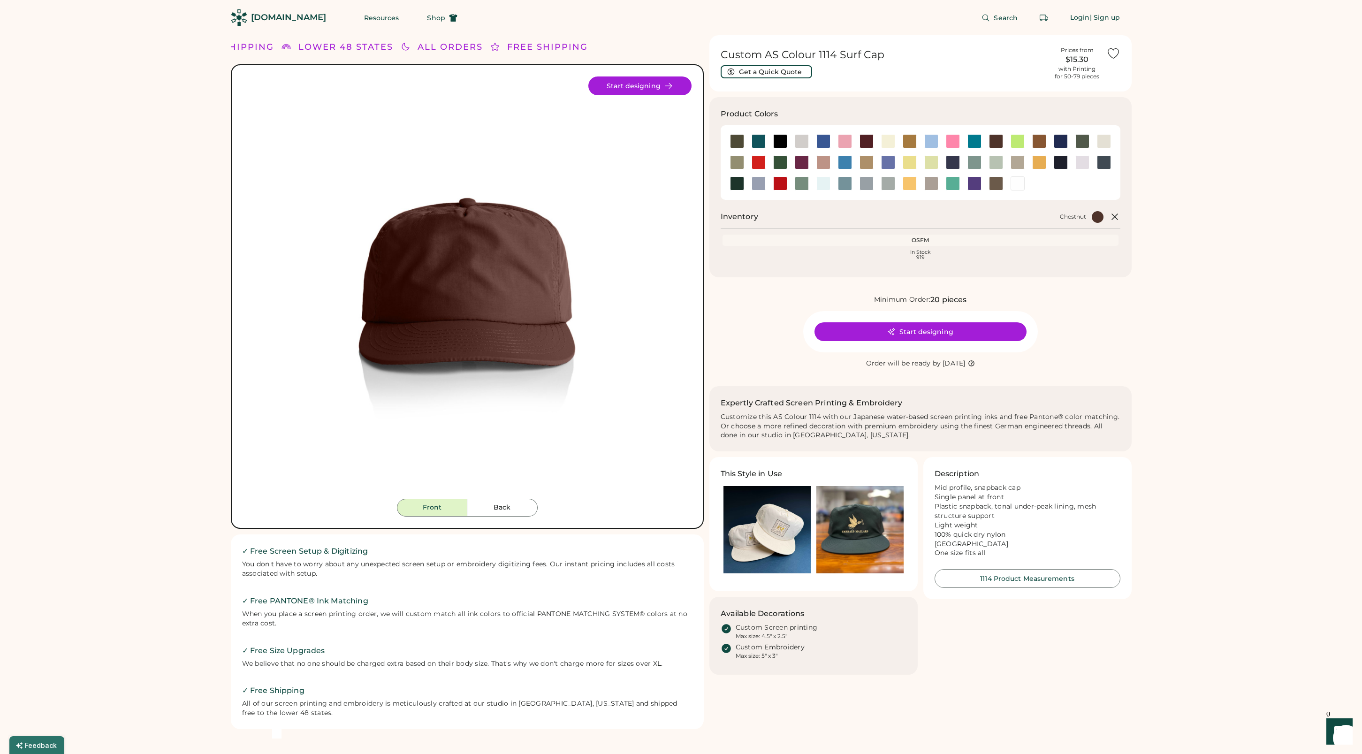
scroll to position [6, 0]
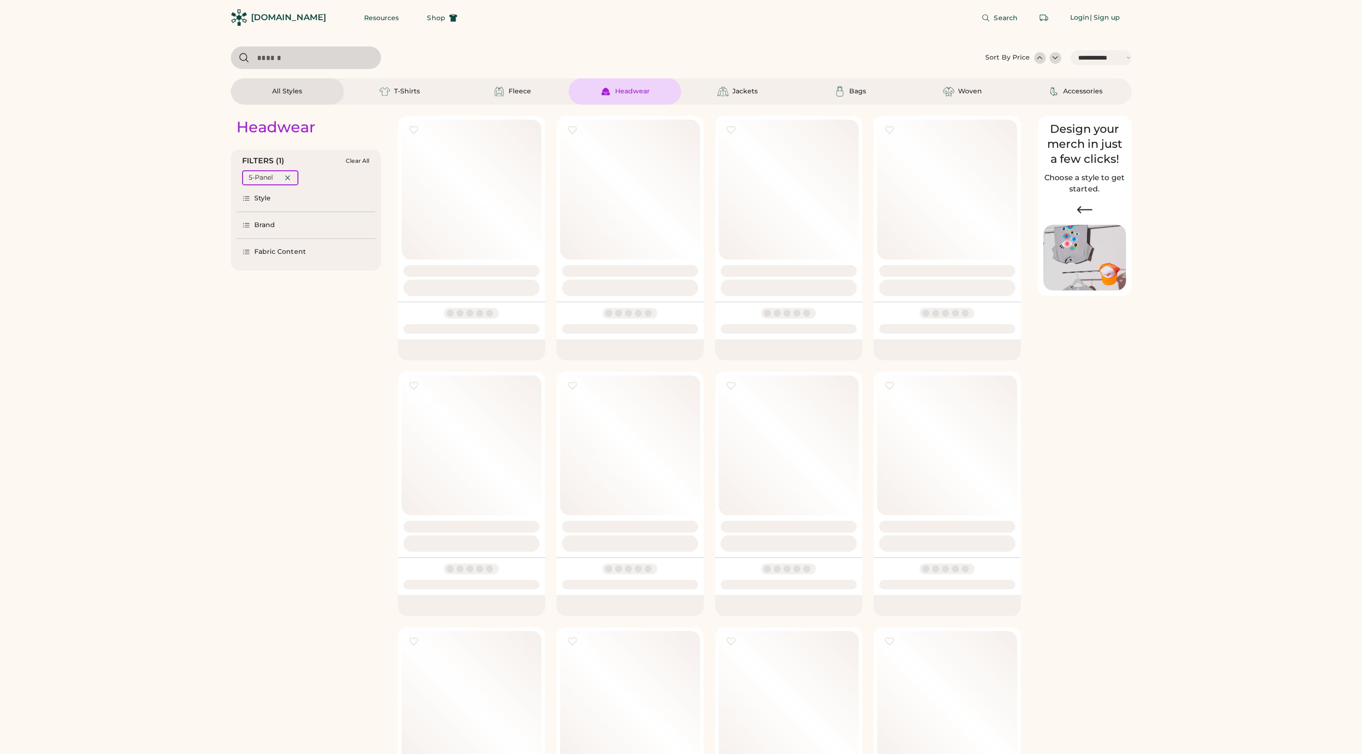
select select "*****"
select select "*"
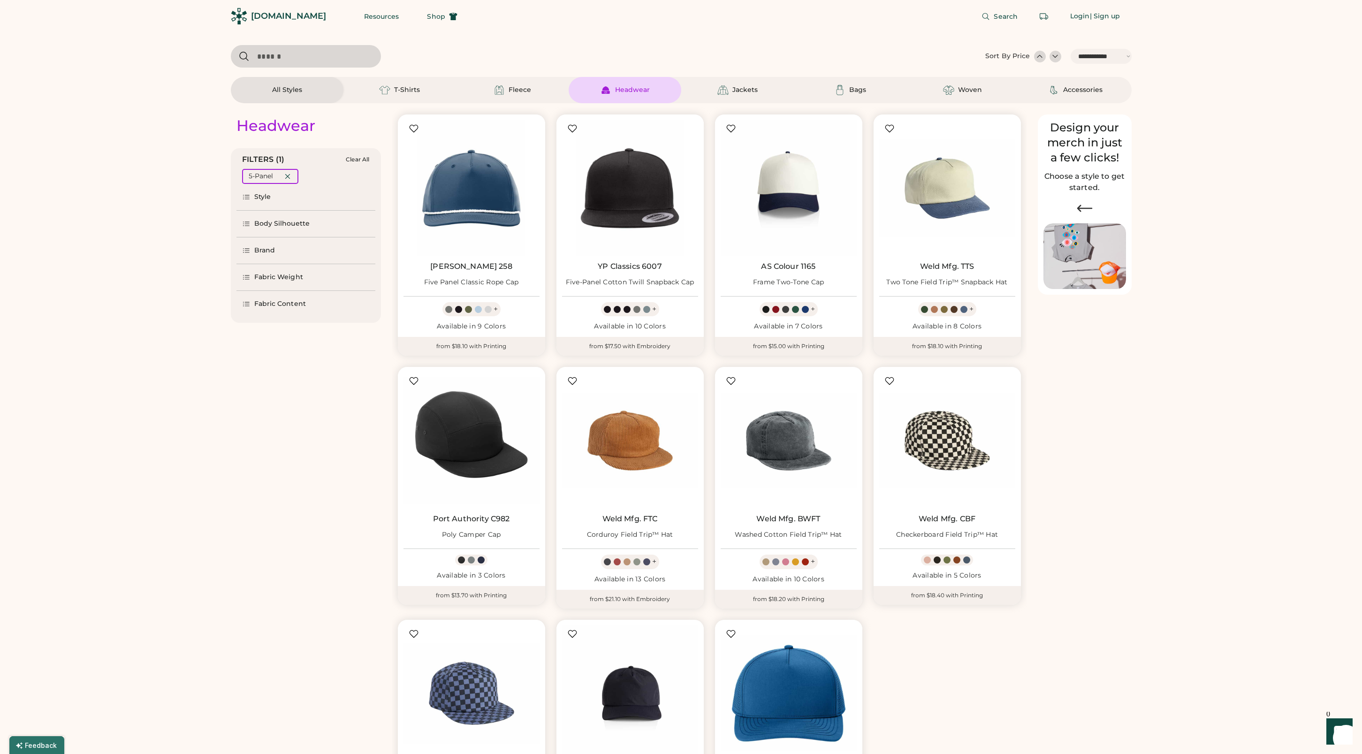
select select "*****"
select select "*"
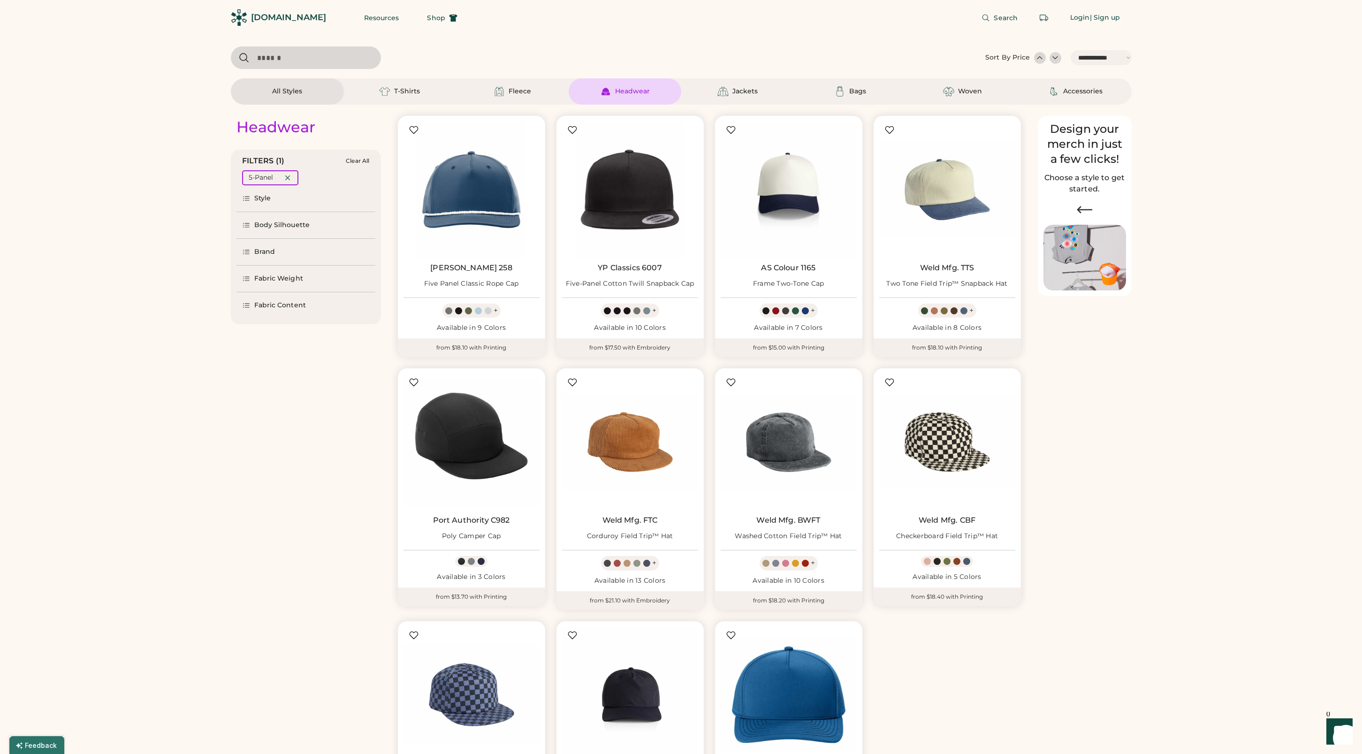
scroll to position [450, 0]
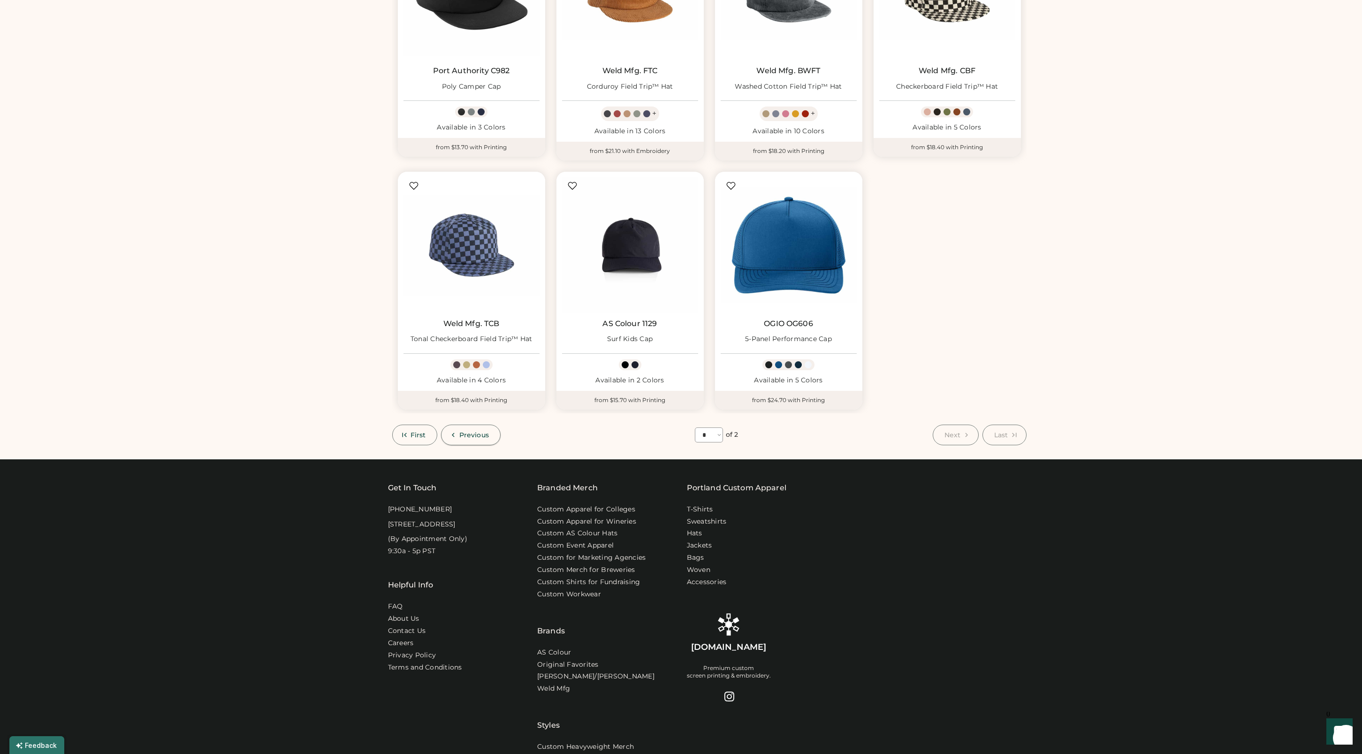
click at [457, 434] on button "Previous" at bounding box center [471, 435] width 60 height 21
select select "*"
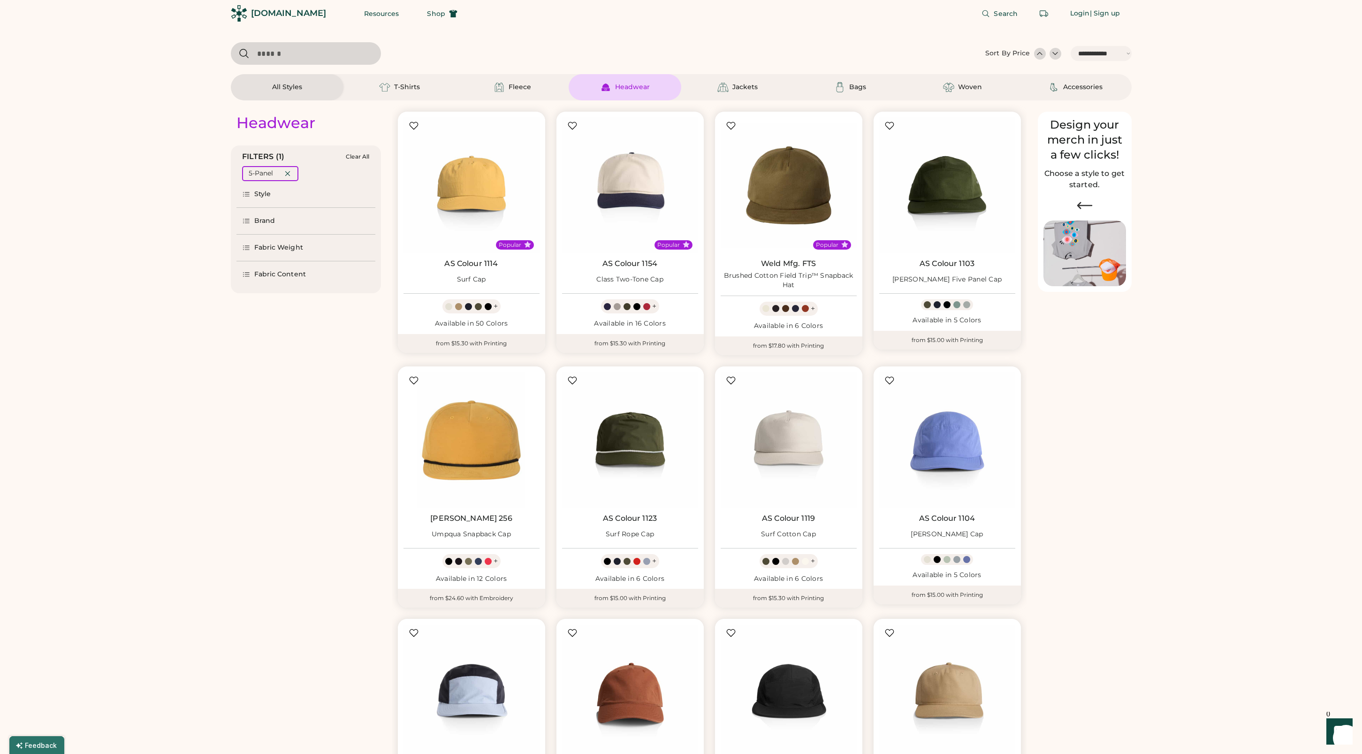
scroll to position [0, 0]
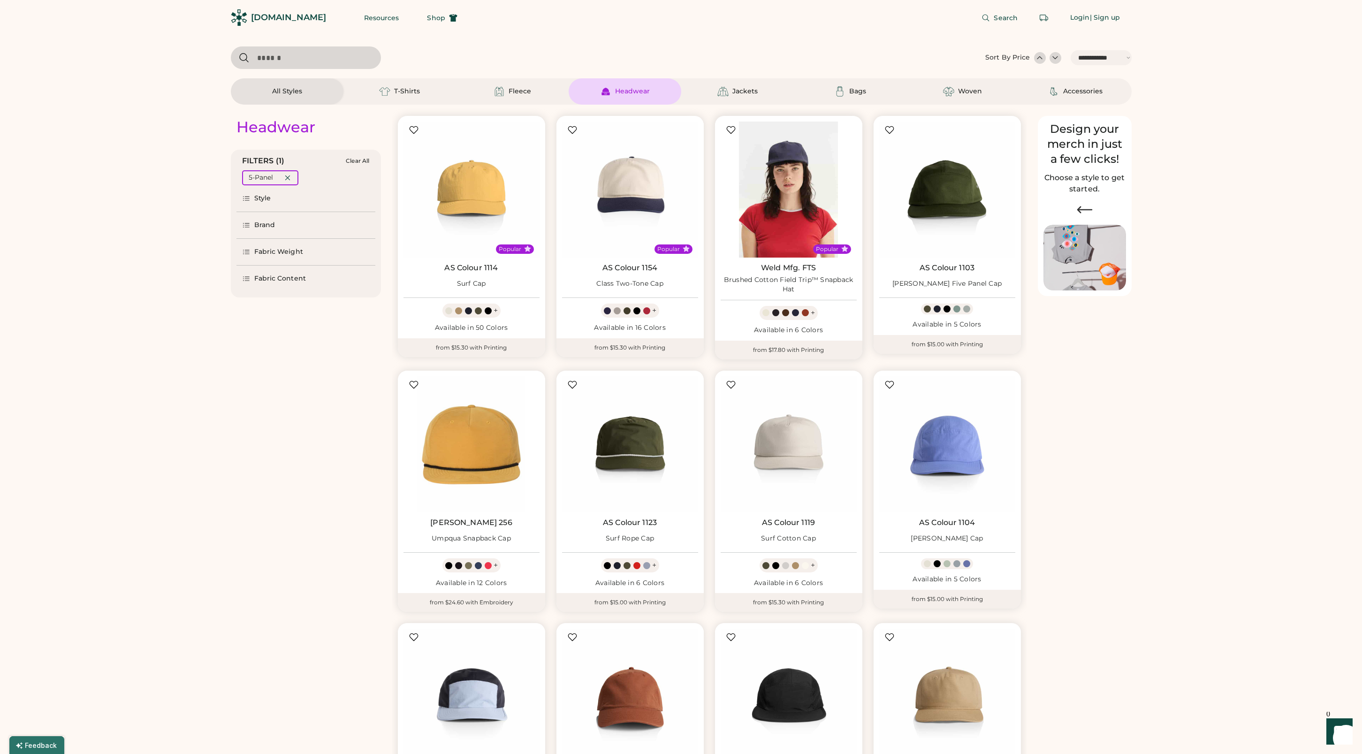
click at [790, 200] on img at bounding box center [789, 190] width 136 height 136
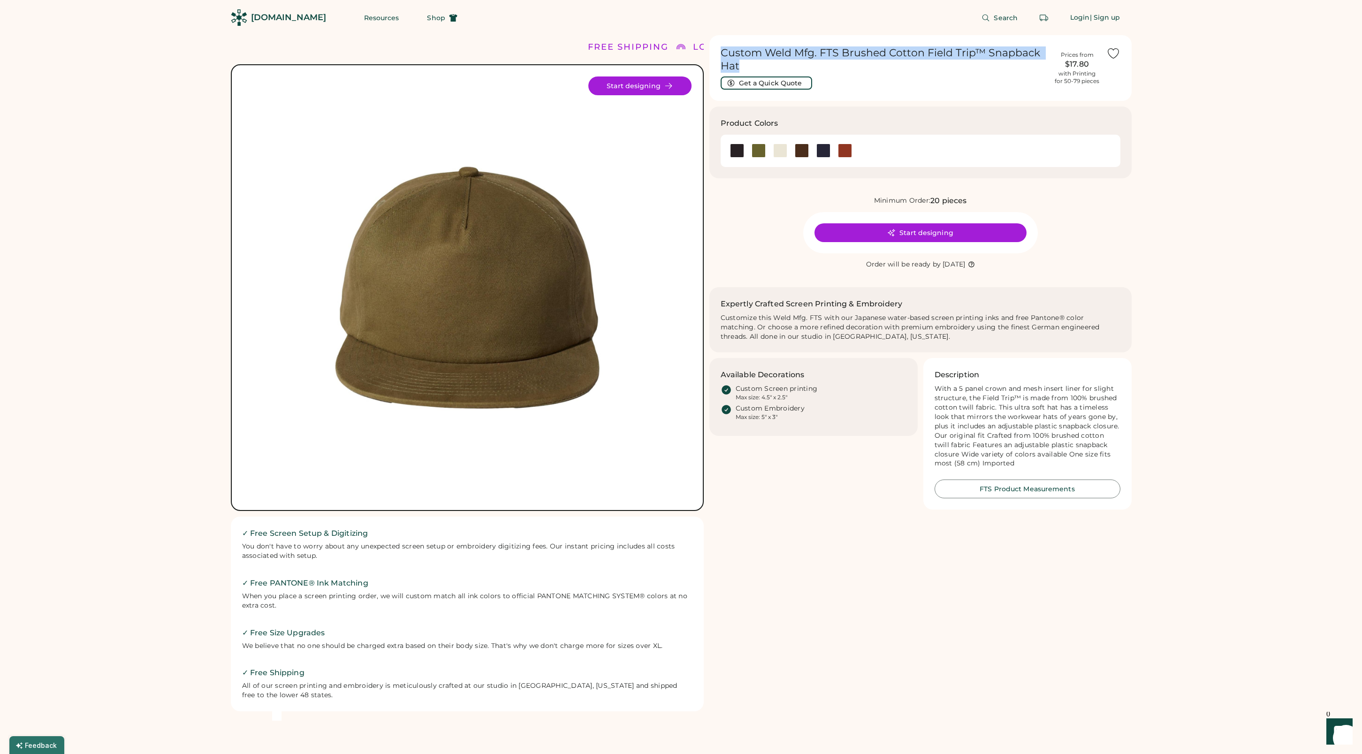
drag, startPoint x: 723, startPoint y: 52, endPoint x: 823, endPoint y: 63, distance: 100.5
click at [823, 63] on h1 "Custom Weld Mfg. FTS Brushed Cotton Field Trip™ Snapback Hat" at bounding box center [885, 59] width 328 height 26
copy h1 "Custom Weld Mfg. FTS Brushed Cotton Field Trip™ Snapback Hat"
